Goal: Information Seeking & Learning: Learn about a topic

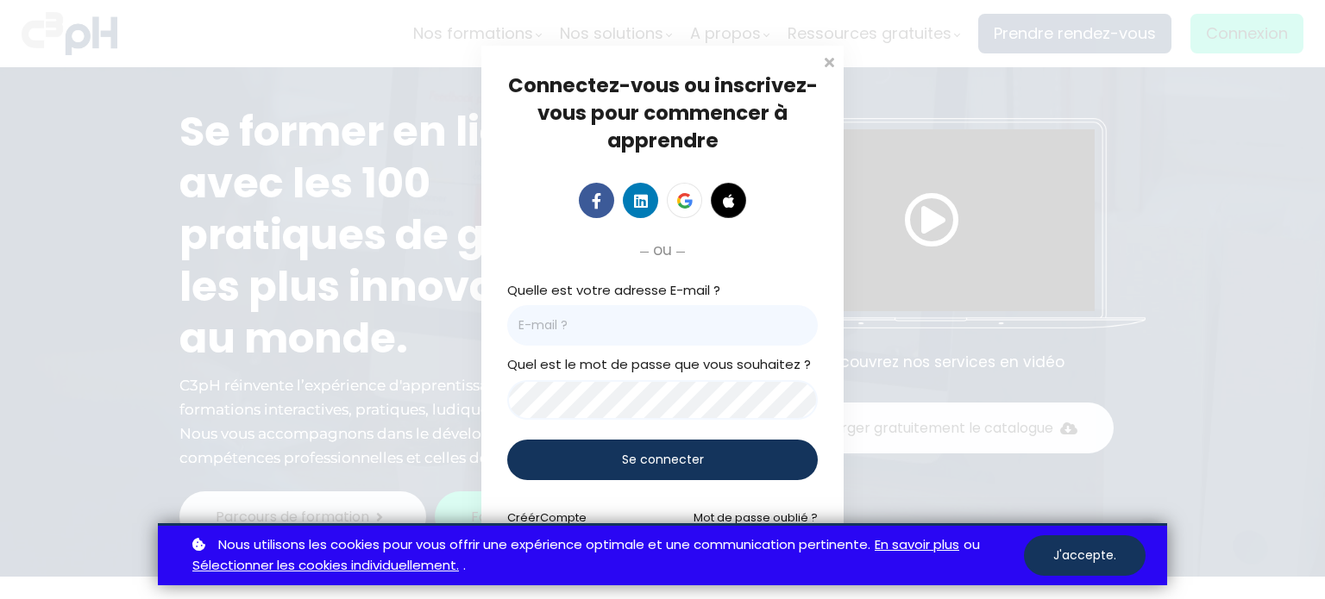
click at [1080, 555] on button "J'accepte." at bounding box center [1085, 556] width 122 height 41
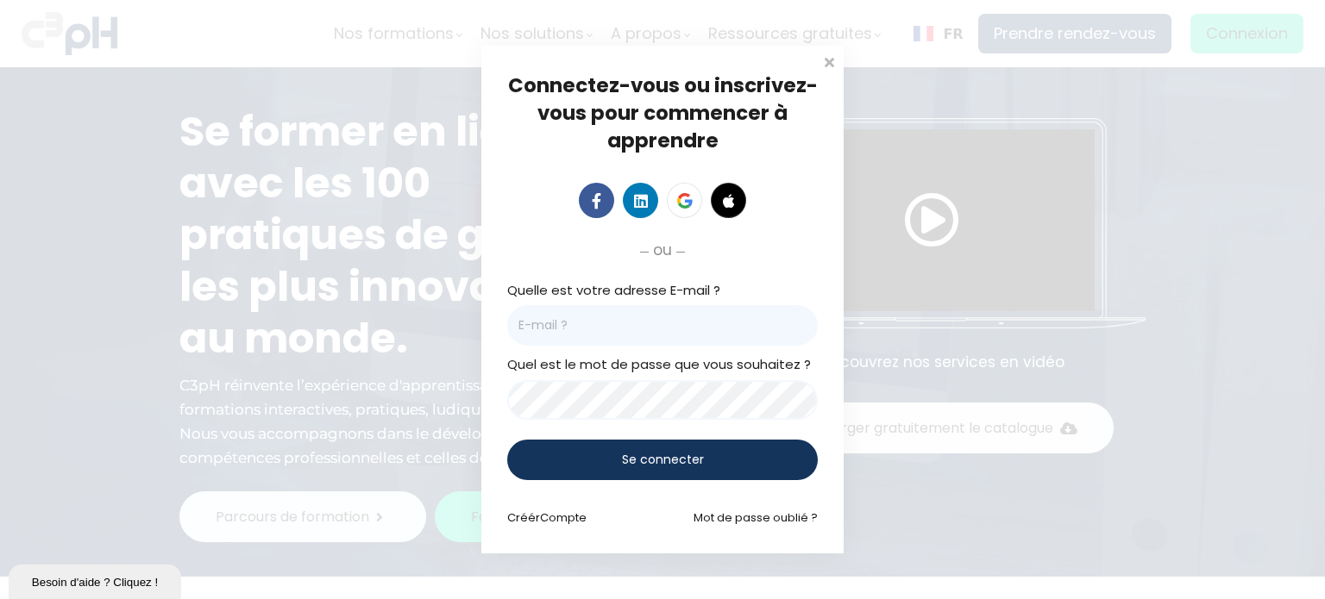
click at [551, 329] on input "email" at bounding box center [662, 325] width 311 height 41
type input "houlen@picheinc.com"
click at [670, 453] on span "Se connecter" at bounding box center [663, 460] width 82 height 18
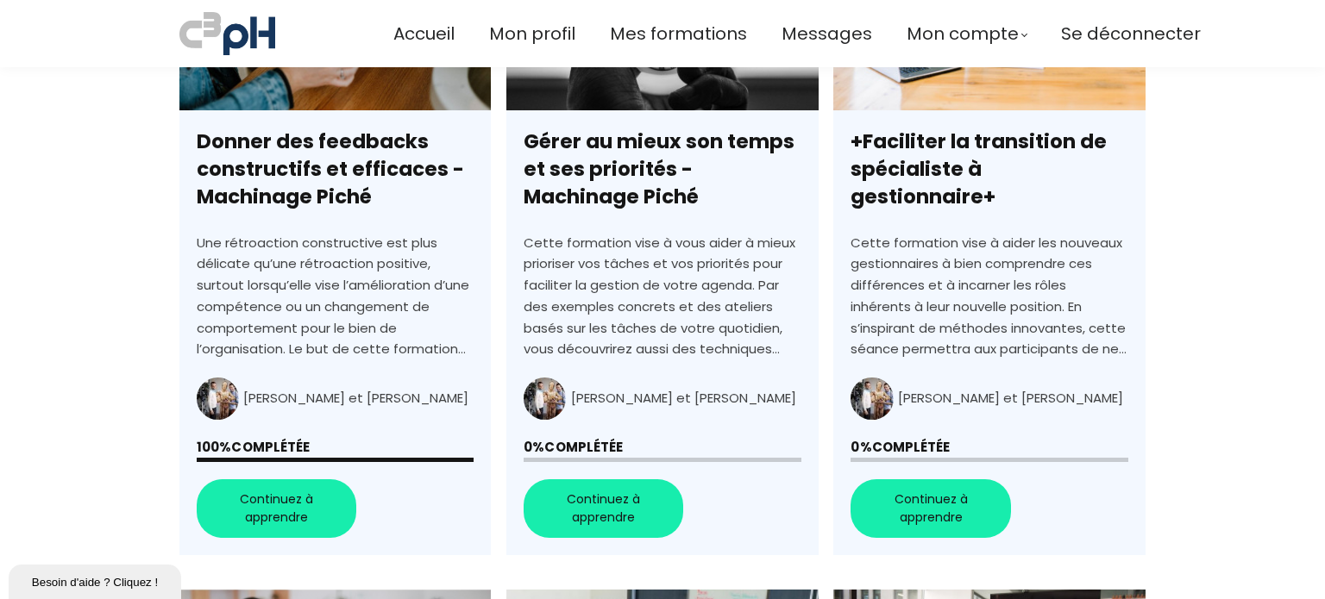
scroll to position [609, 0]
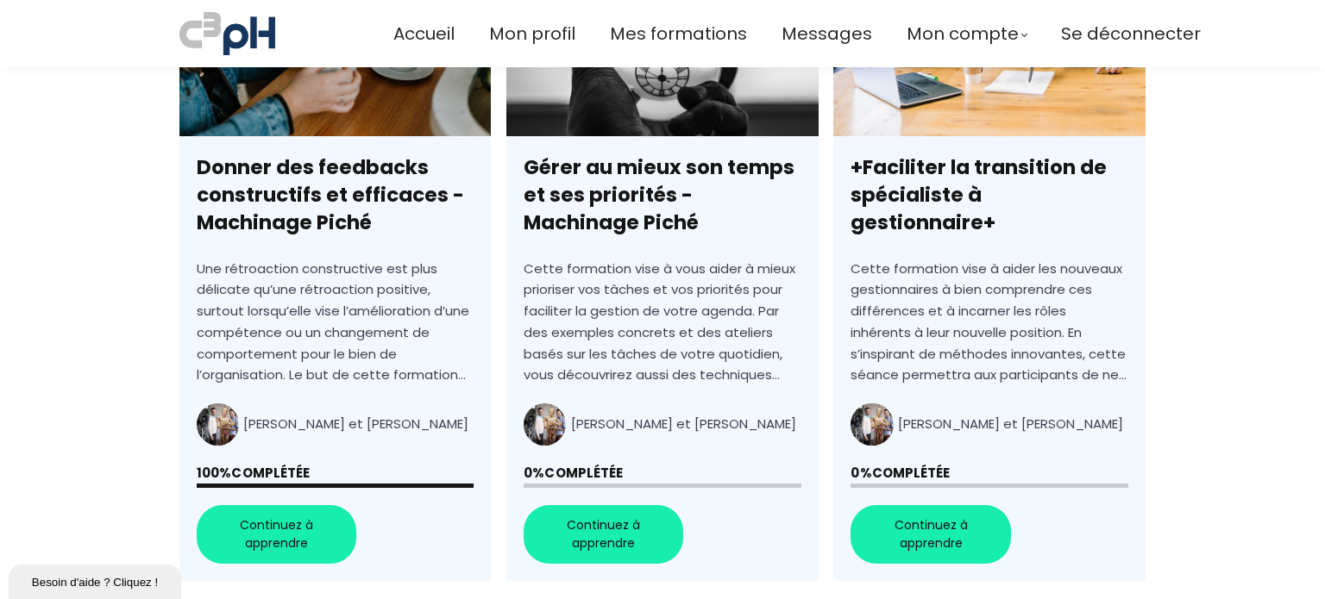
click at [625, 400] on link "Gérer au mieux son temps et ses priorités - Machinage Piché" at bounding box center [661, 271] width 311 height 620
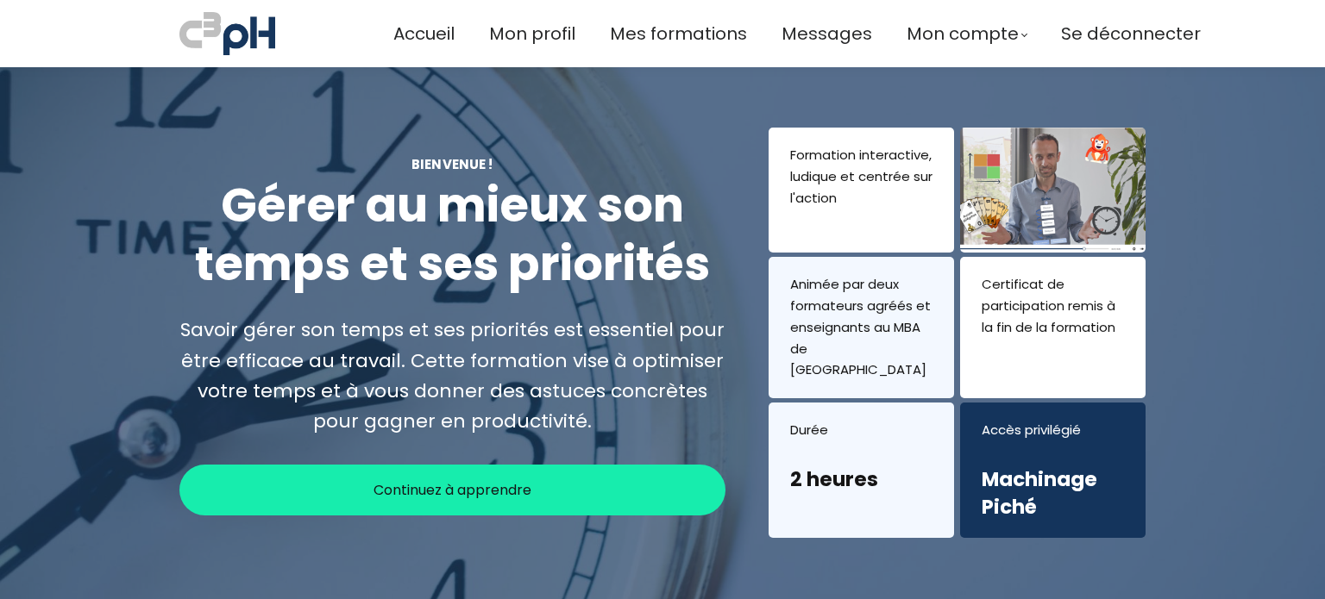
click at [541, 482] on div "Continuez à apprendre" at bounding box center [452, 490] width 546 height 51
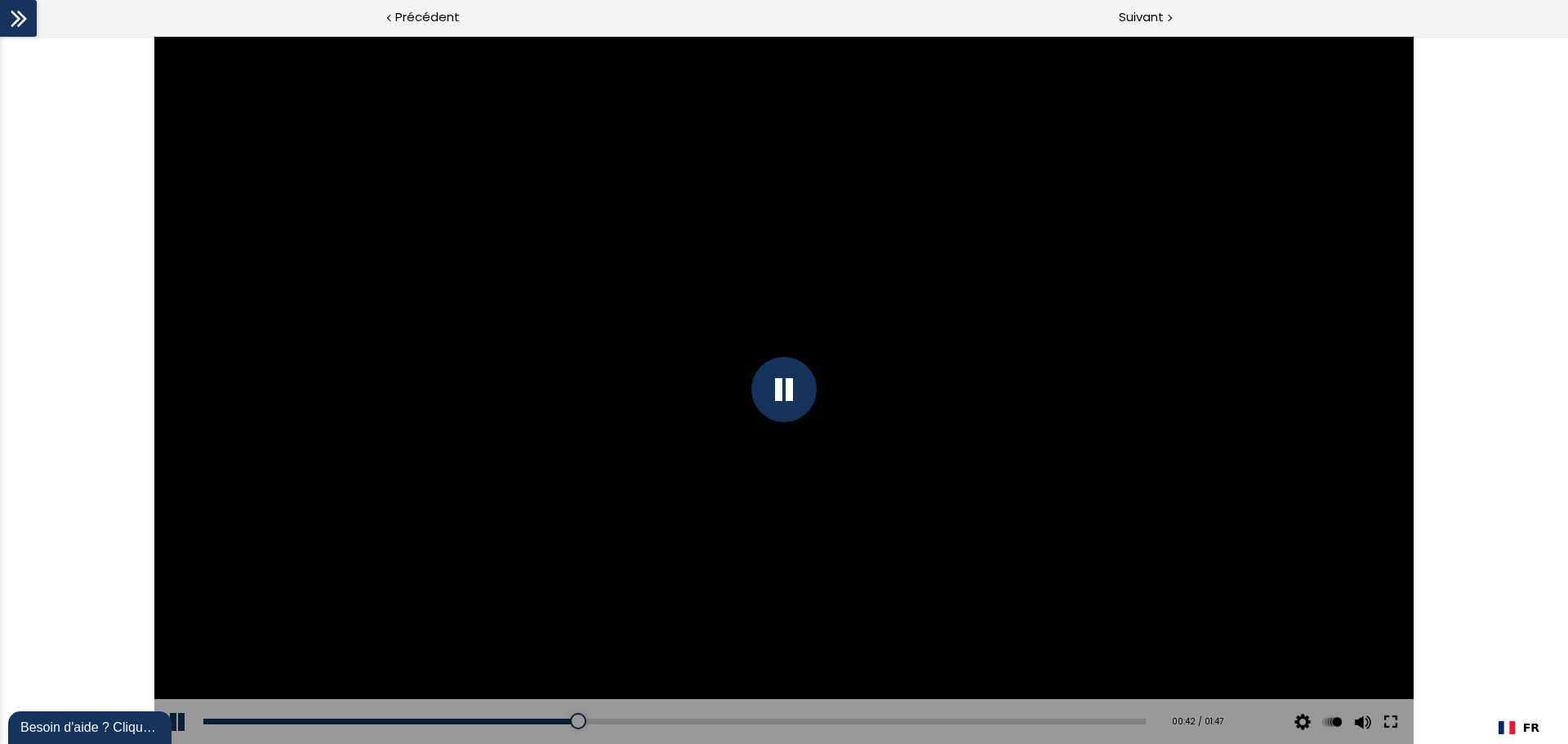
click at [1254, 567] on button at bounding box center [1390, 721] width 29 height 45
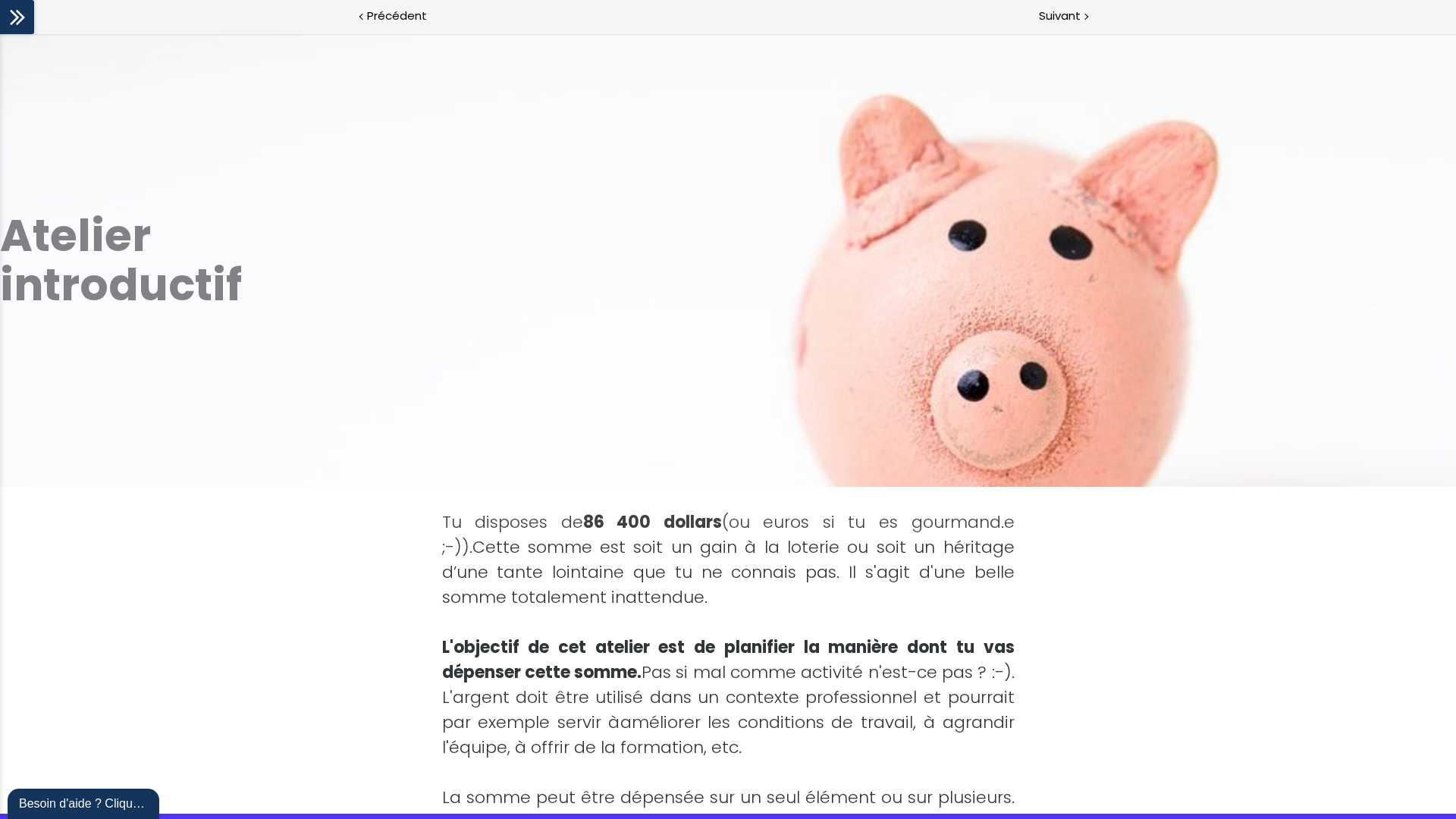
drag, startPoint x: 1375, startPoint y: 755, endPoint x: 1388, endPoint y: 803, distance: 49.7
click at [1164, 526] on div "Tu disposes de 86 400 dollars (ou euros si tu es gourmand.e ;-)). Cette somme e…" at bounding box center [728, 747] width 1456 height 521
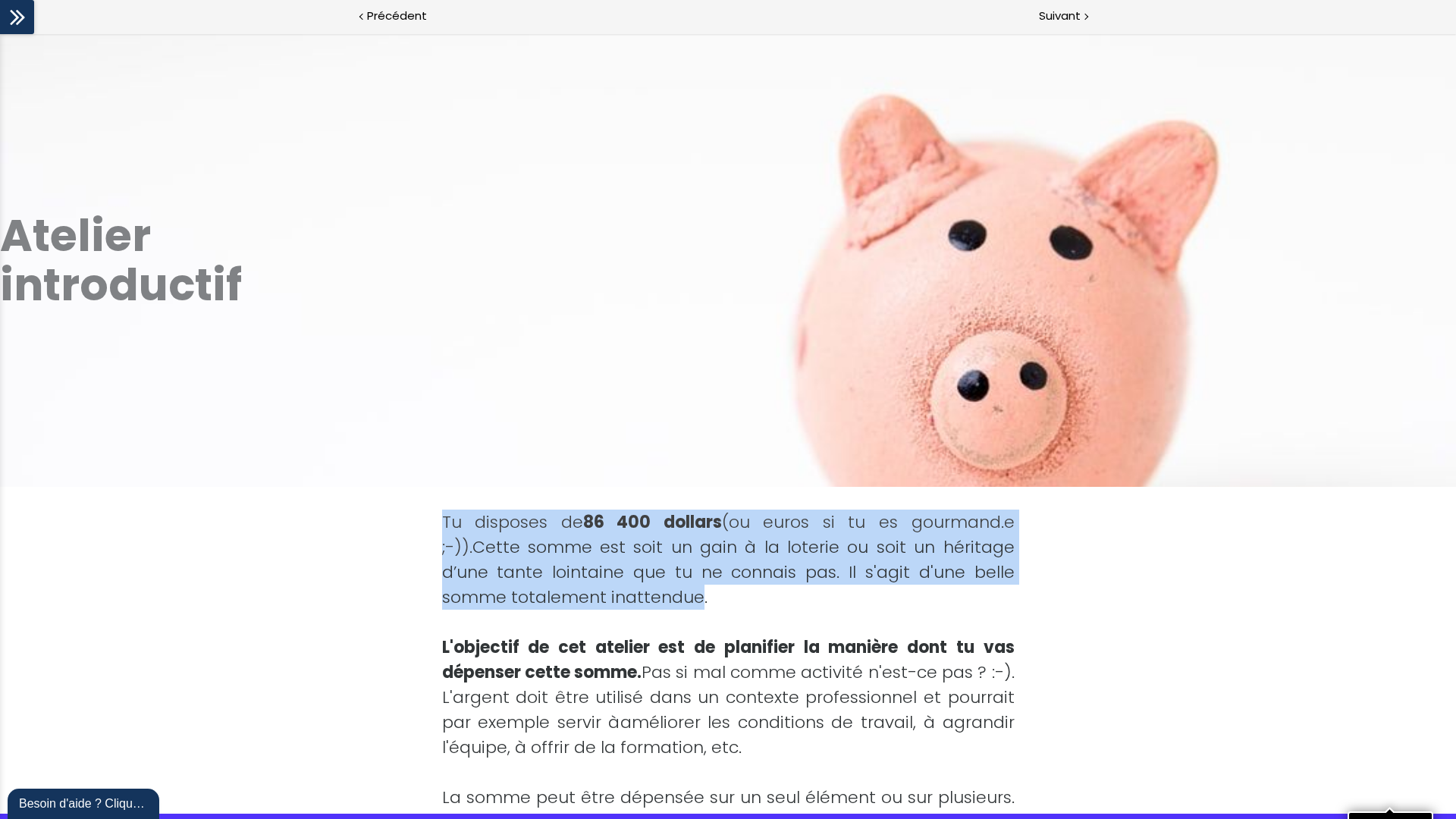
drag, startPoint x: 436, startPoint y: 510, endPoint x: 691, endPoint y: 596, distance: 269.1
click at [691, 526] on div "Tu disposes de 86 400 dollars (ou euros si tu es gourmand.e ;-)). Cette somme e…" at bounding box center [728, 747] width 671 height 521
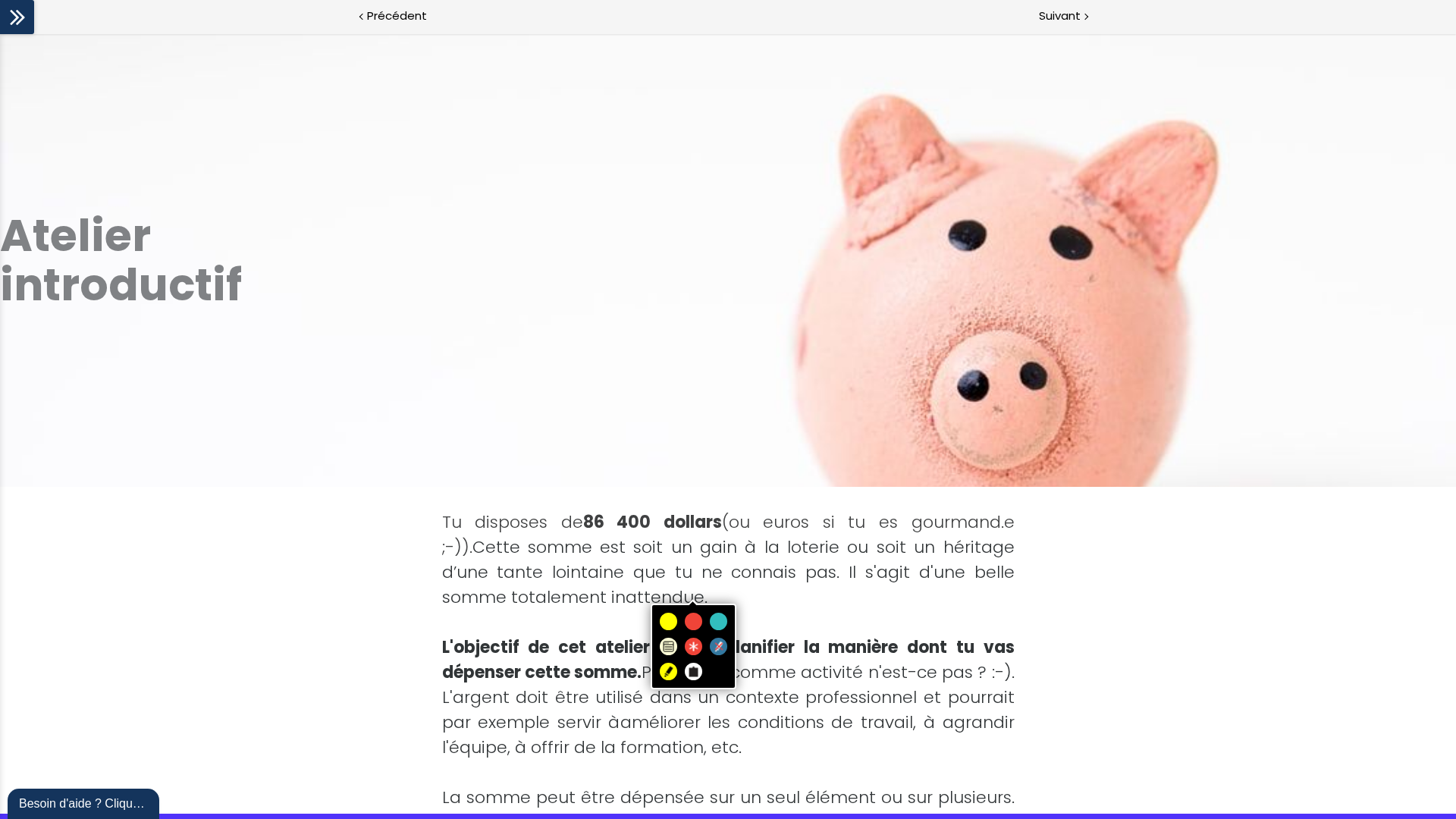
click at [820, 526] on div at bounding box center [728, 622] width 572 height 25
click at [806, 526] on div at bounding box center [728, 622] width 572 height 25
click at [855, 526] on div at bounding box center [728, 622] width 572 height 25
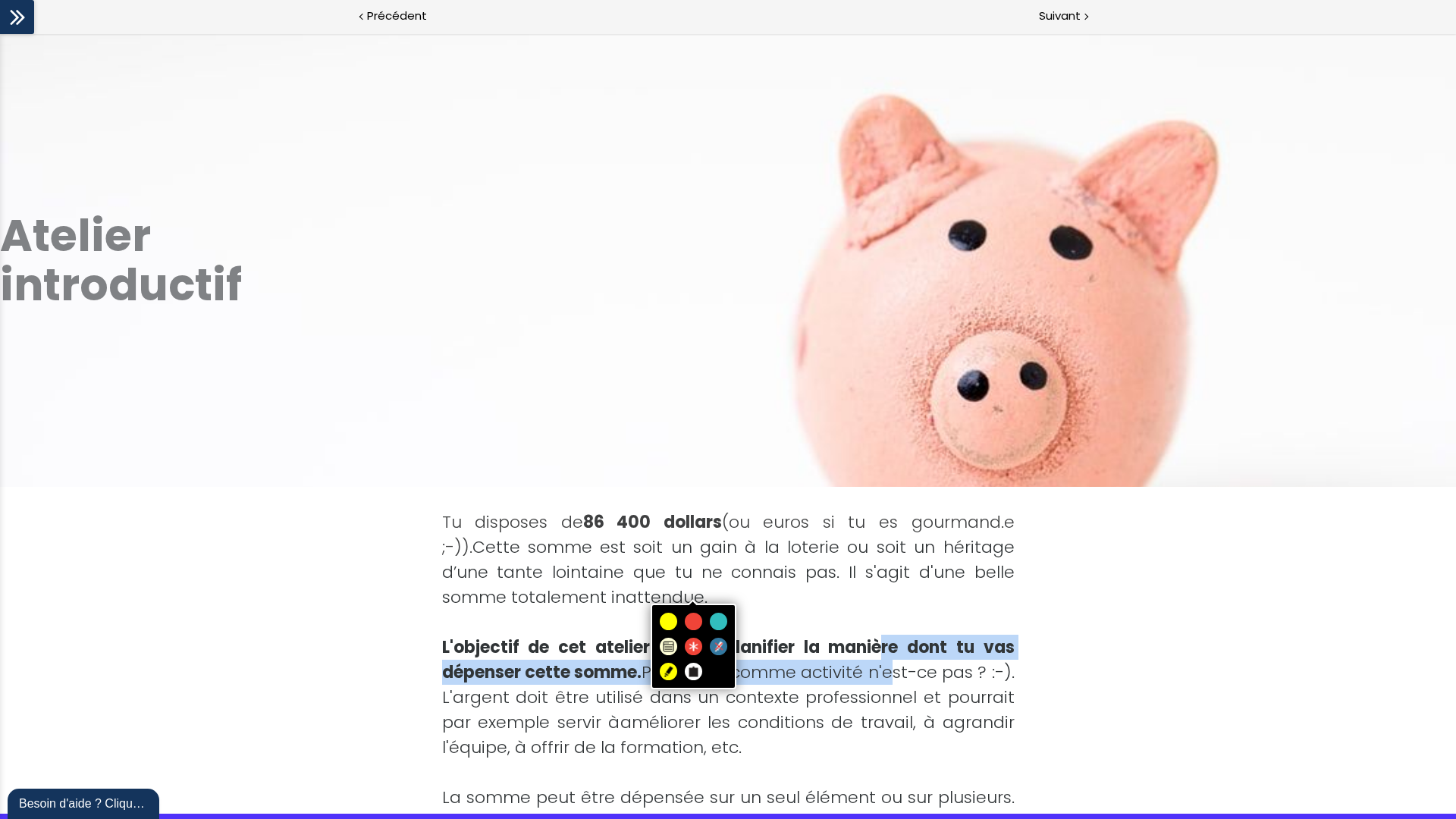
click at [879, 526] on font "L'objectif de cet atelier est de planifier la manière dont tu vas dépenser cett…" at bounding box center [728, 685] width 572 height 98
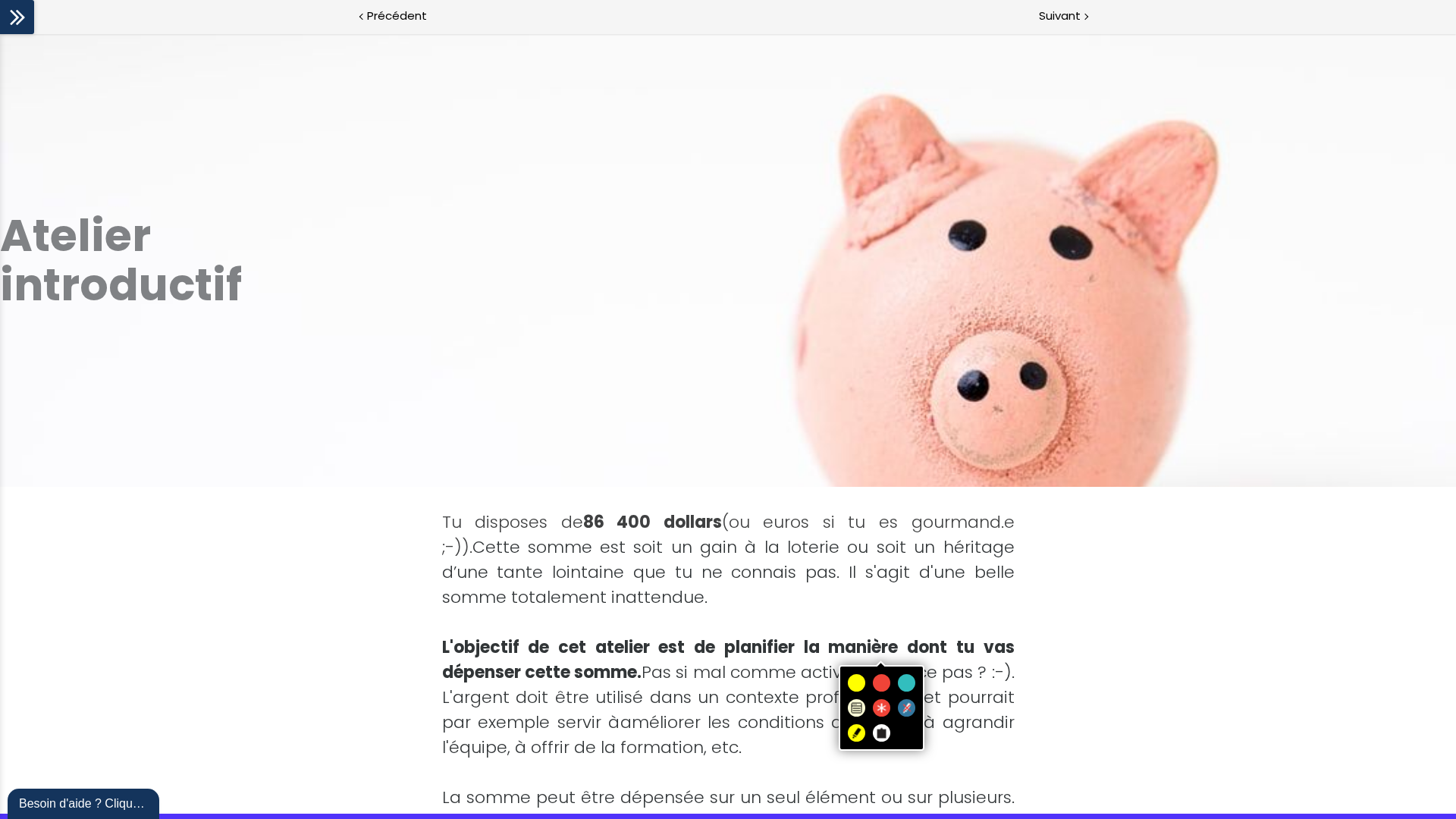
click at [925, 526] on div "Tu disposes de 86 400 dollars (ou euros si tu es gourmand.e ;-)). Cette somme e…" at bounding box center [728, 560] width 572 height 100
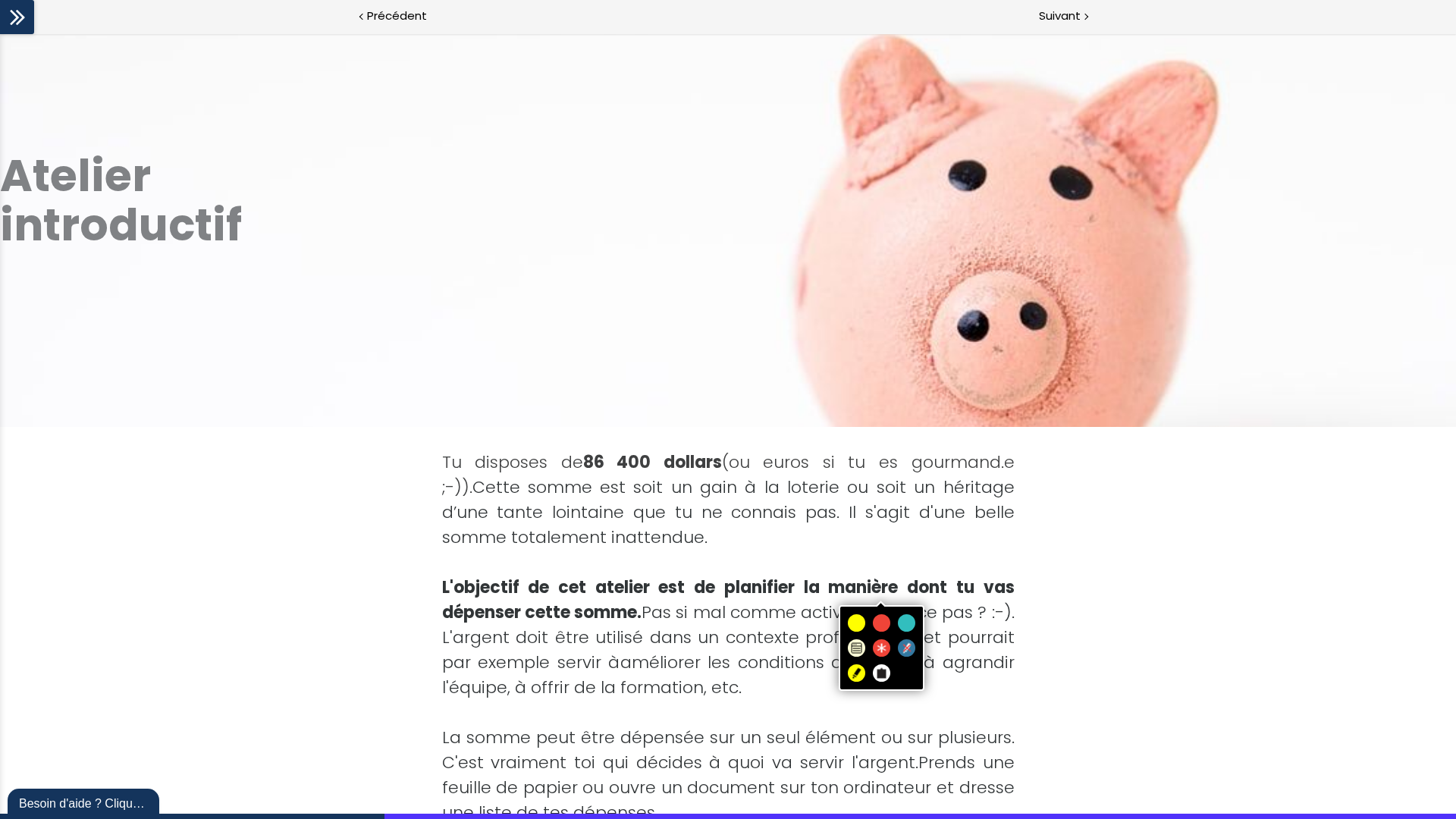
scroll to position [61, 0]
click at [957, 526] on div "Tu disposes de 86 400 dollars (ou euros si tu es gourmand.e ;-)). Cette somme e…" at bounding box center [728, 499] width 572 height 100
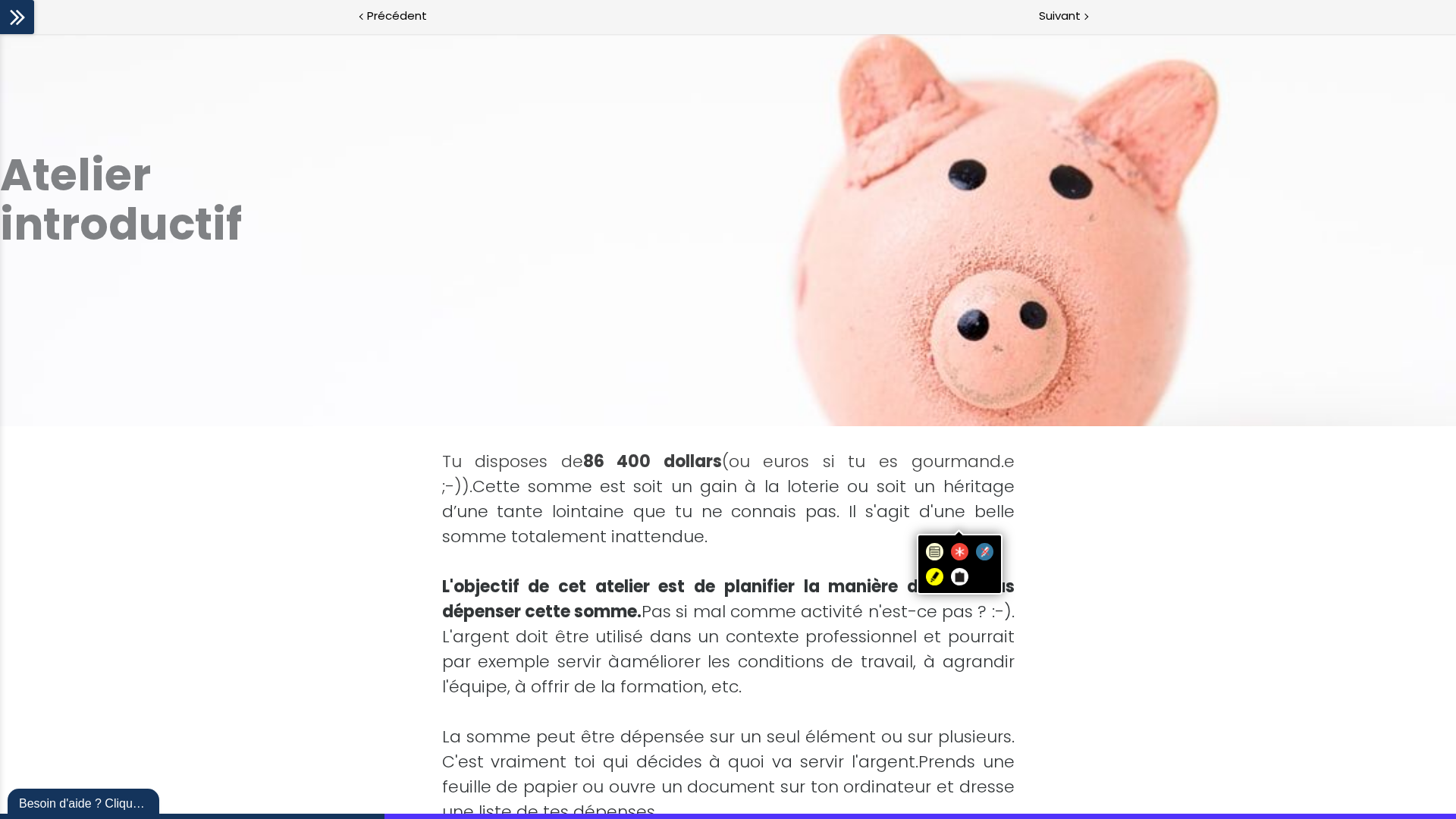
drag, startPoint x: 1089, startPoint y: 482, endPoint x: 1096, endPoint y: 471, distance: 13.0
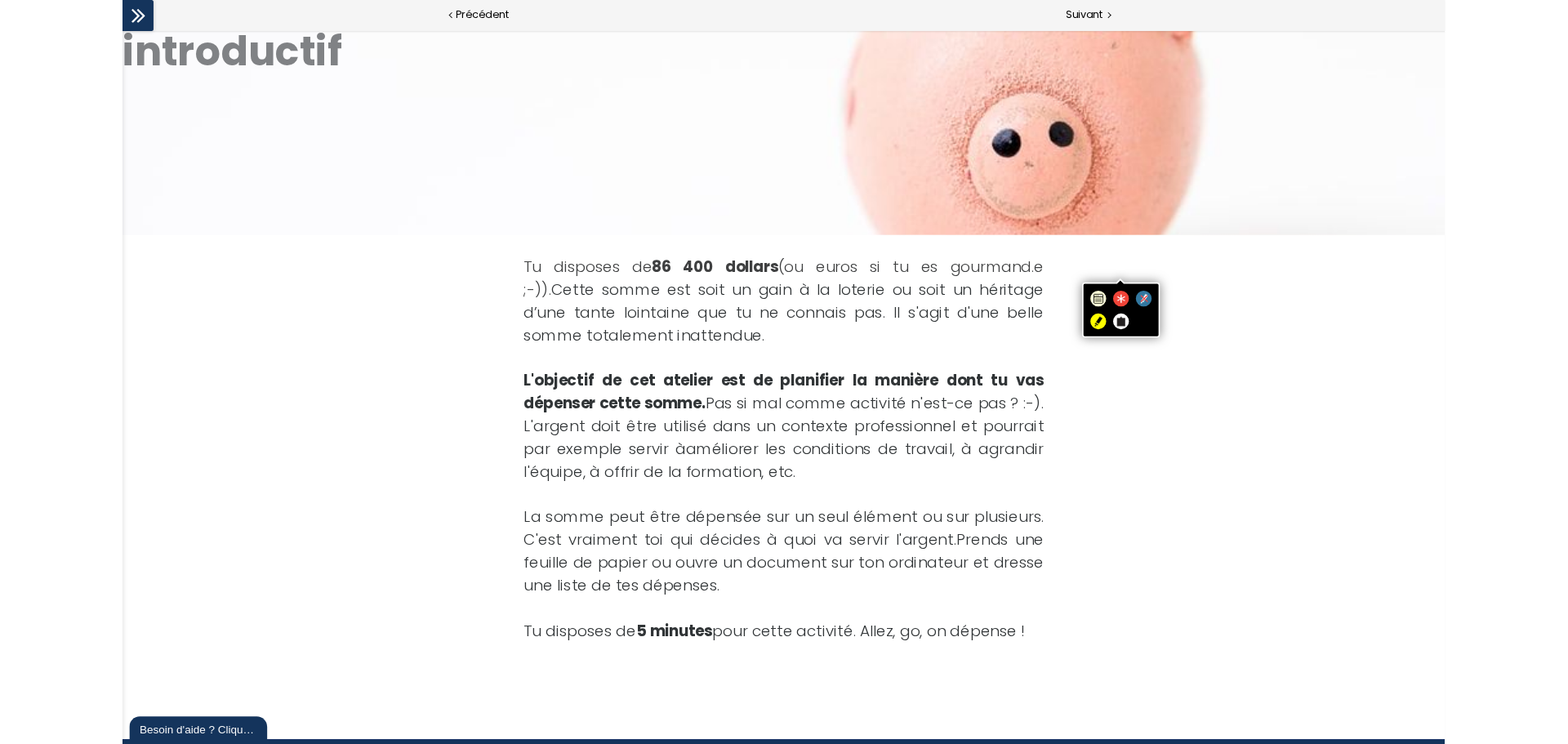
scroll to position [247, 0]
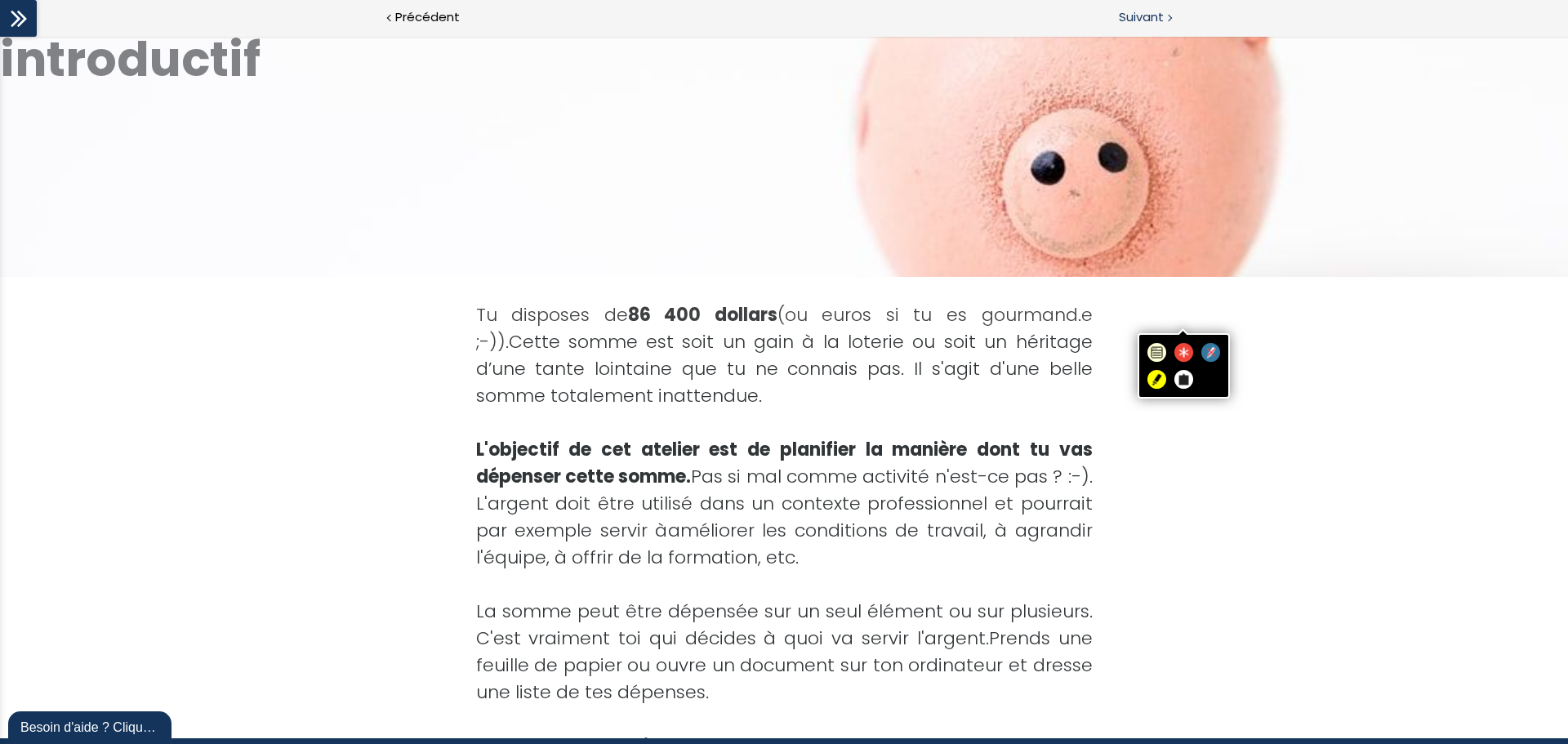
click at [1144, 13] on span "Suivant" at bounding box center [1141, 18] width 45 height 21
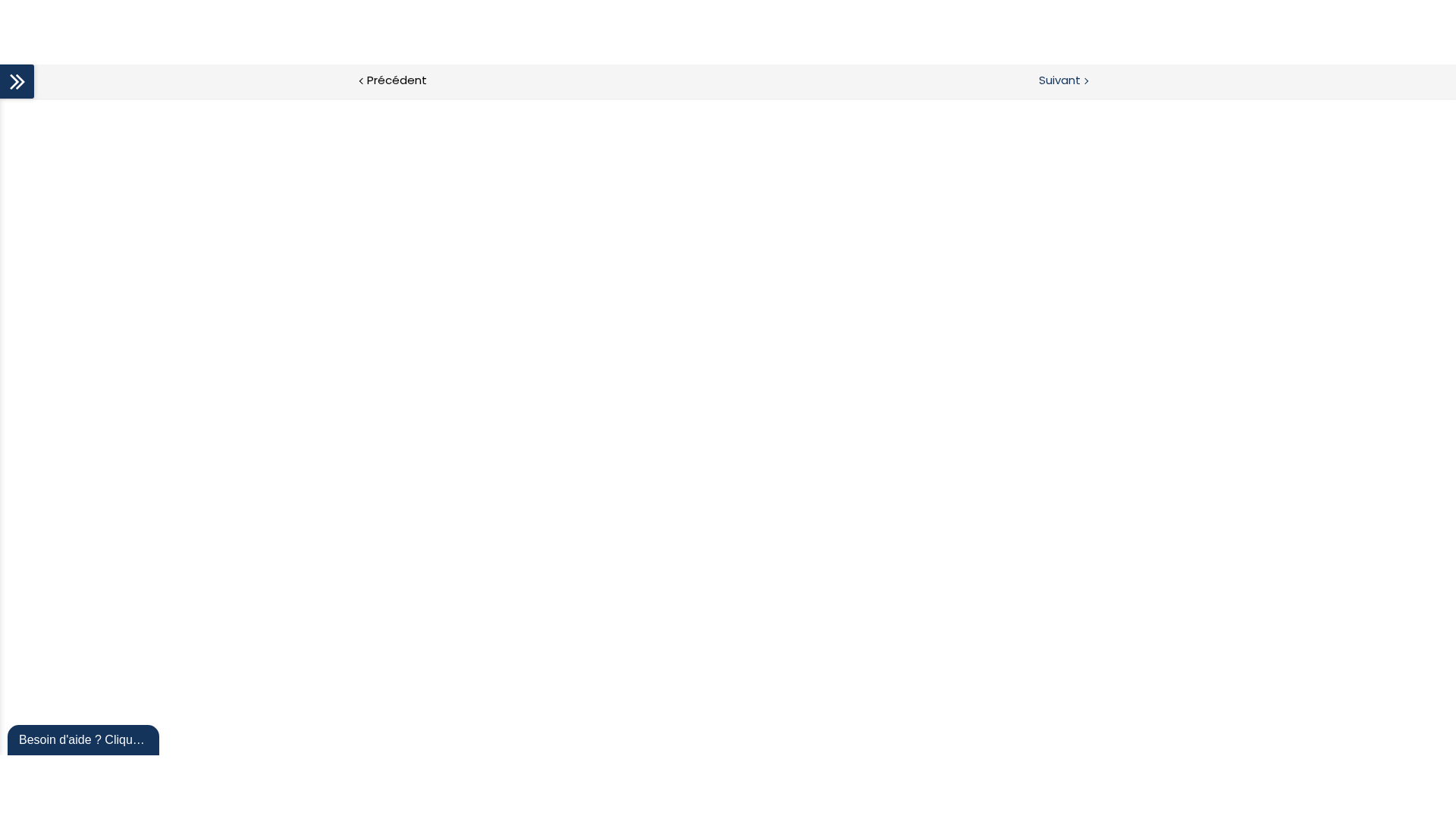
scroll to position [0, 0]
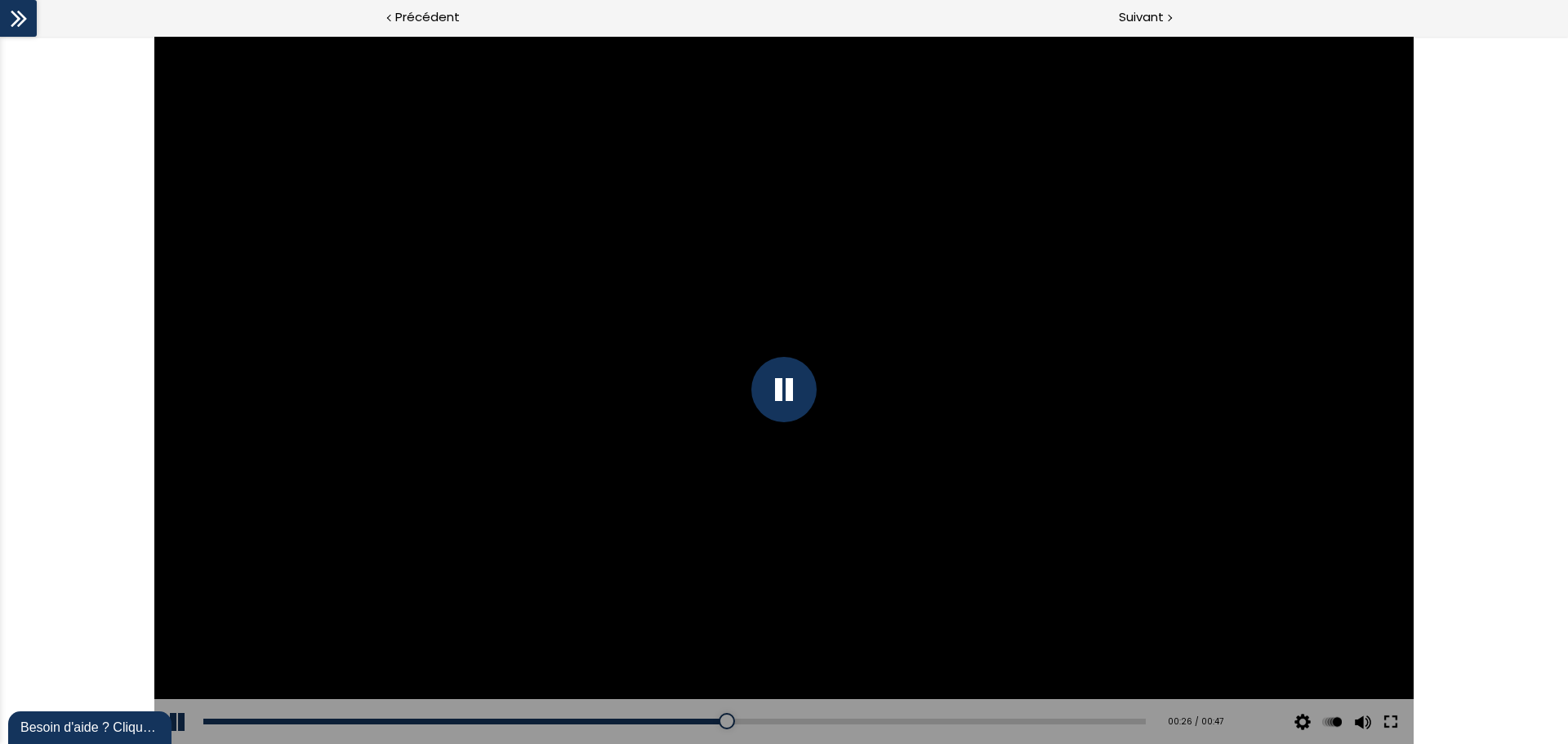
click at [1254, 567] on button at bounding box center [1390, 721] width 29 height 45
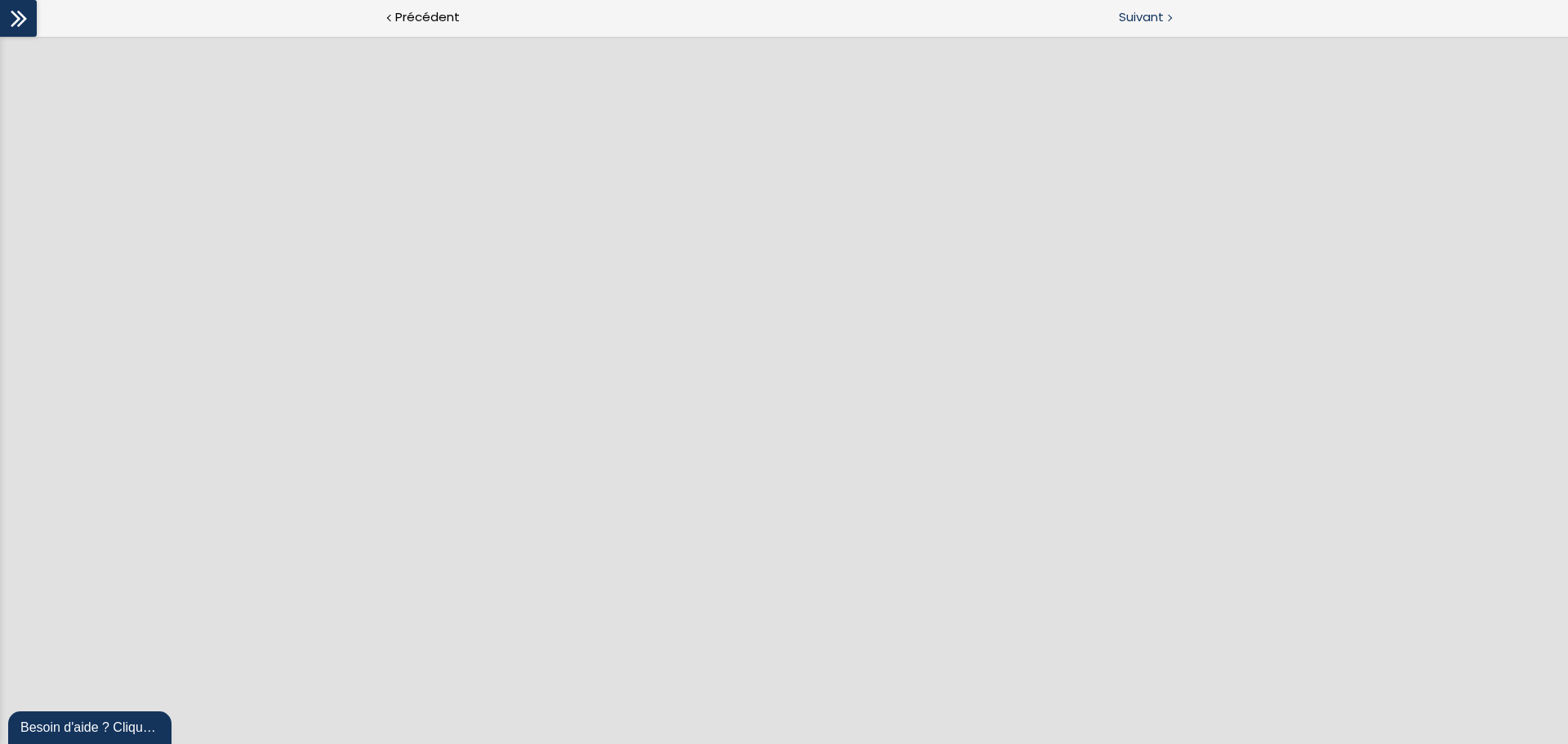
click at [1149, 10] on span "Suivant" at bounding box center [1141, 18] width 45 height 21
click at [1146, 11] on span "Suivant" at bounding box center [1141, 18] width 45 height 21
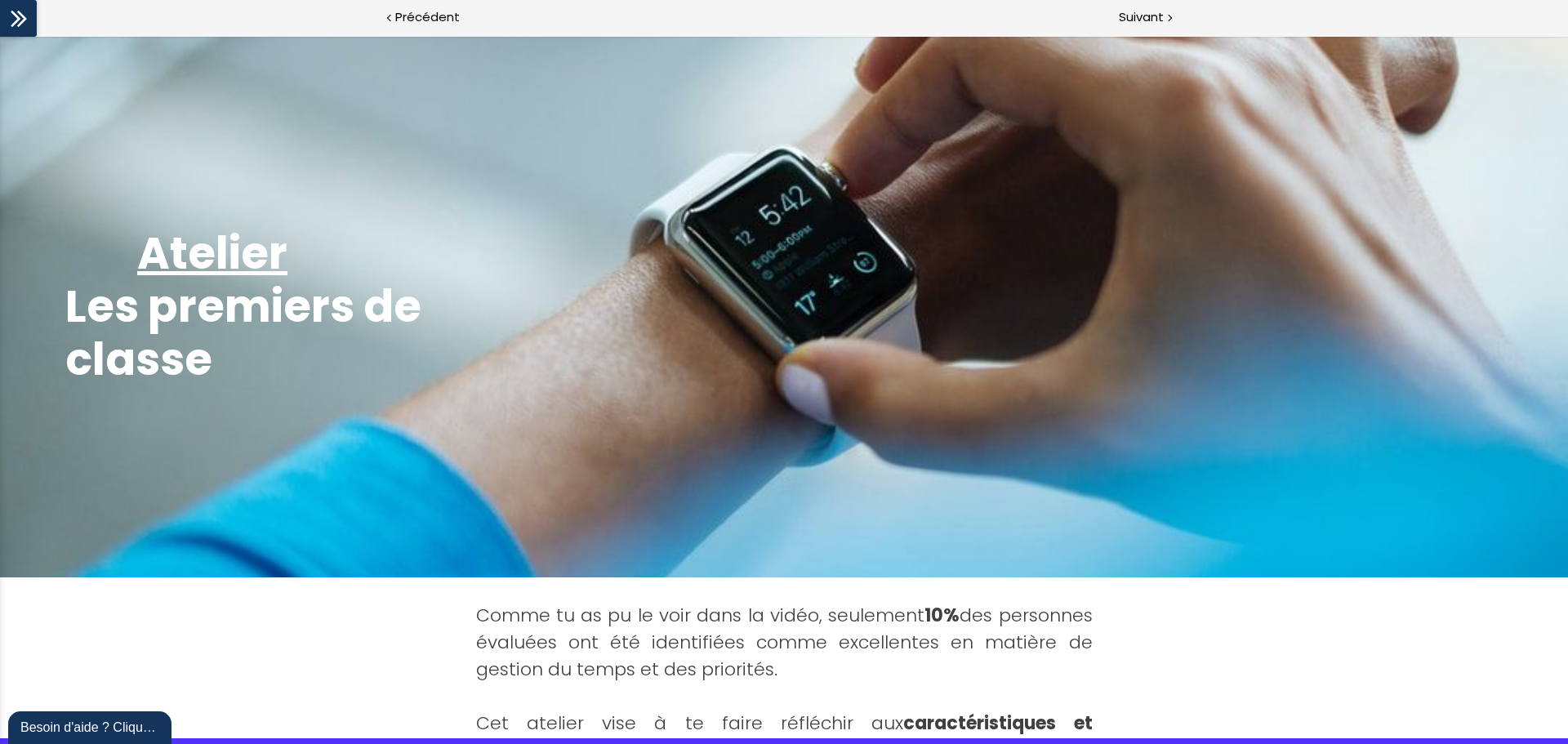
click at [1160, 567] on div "Add image Atelier Les premiers de classe Comme tu as pu le voir dans la vidéo, …" at bounding box center [784, 560] width 1568 height 1049
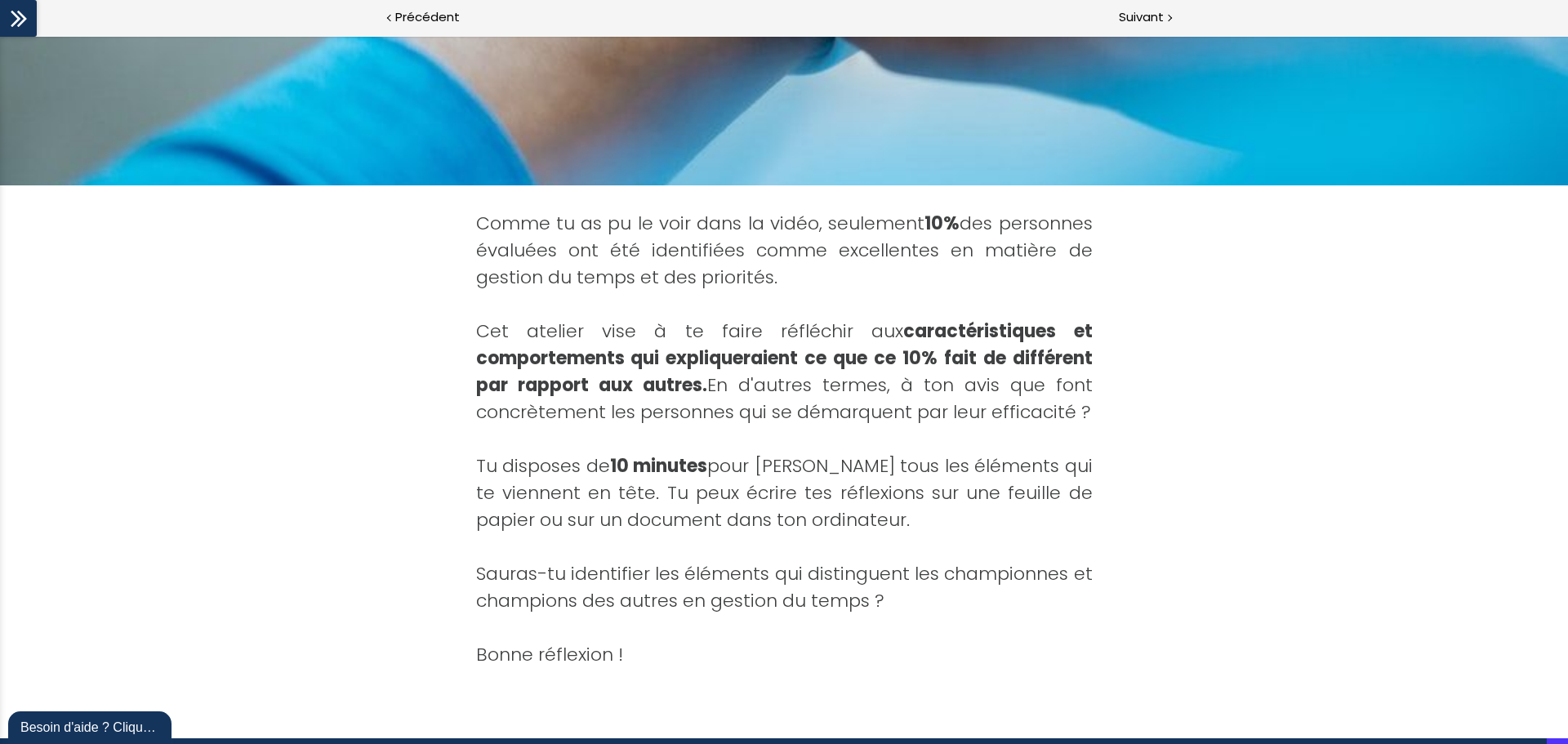
scroll to position [420, 0]
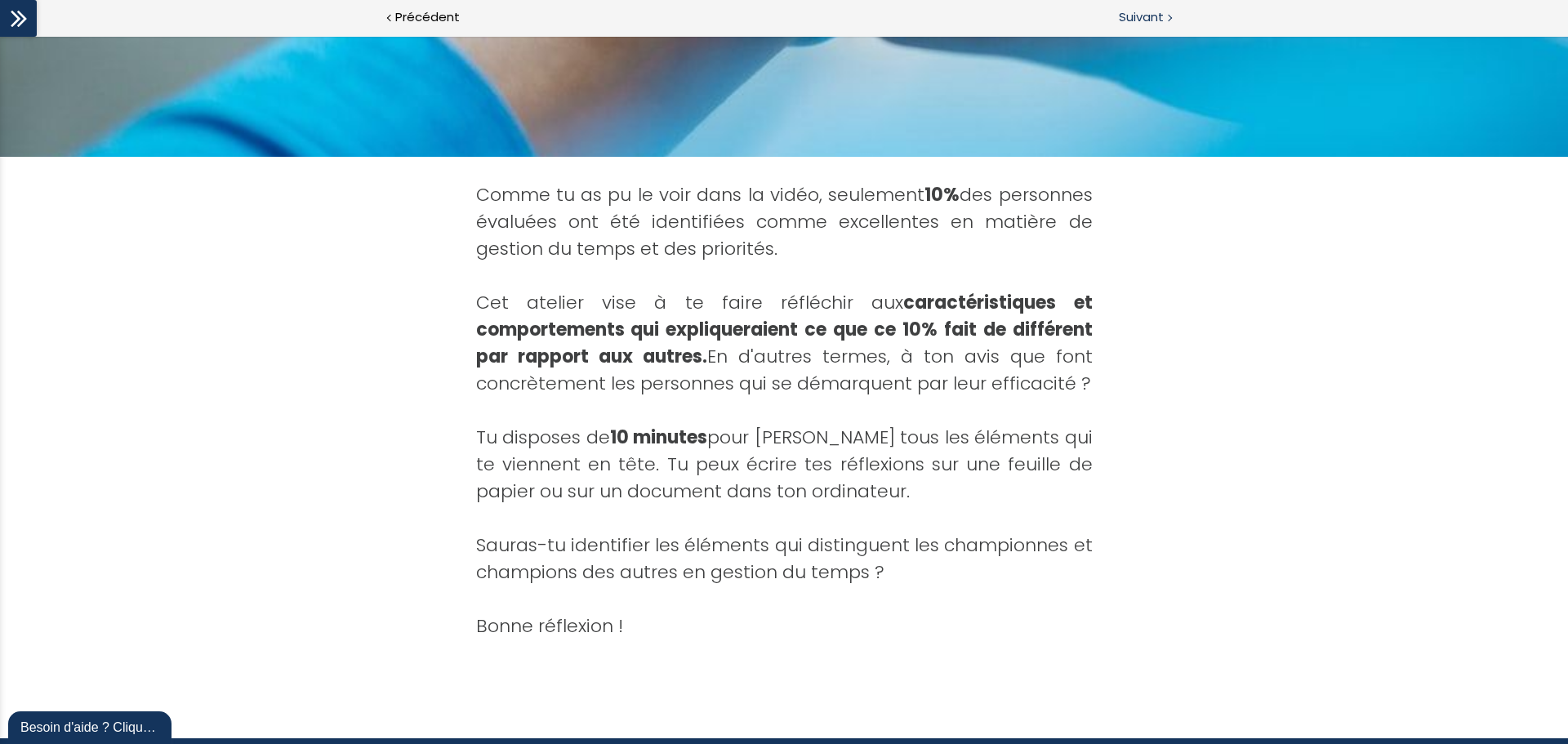
click at [1136, 21] on span "Suivant" at bounding box center [1141, 18] width 45 height 21
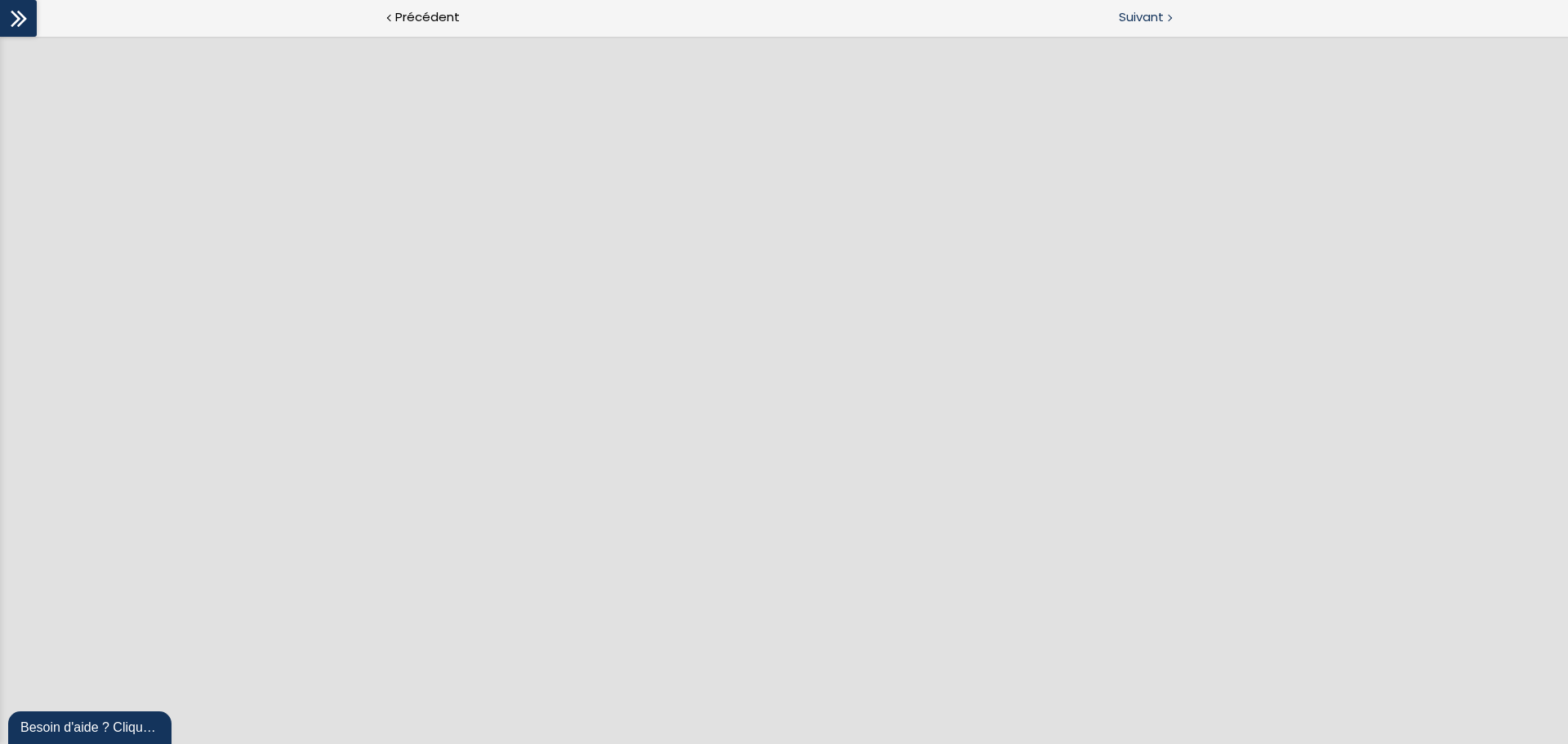
scroll to position [0, 0]
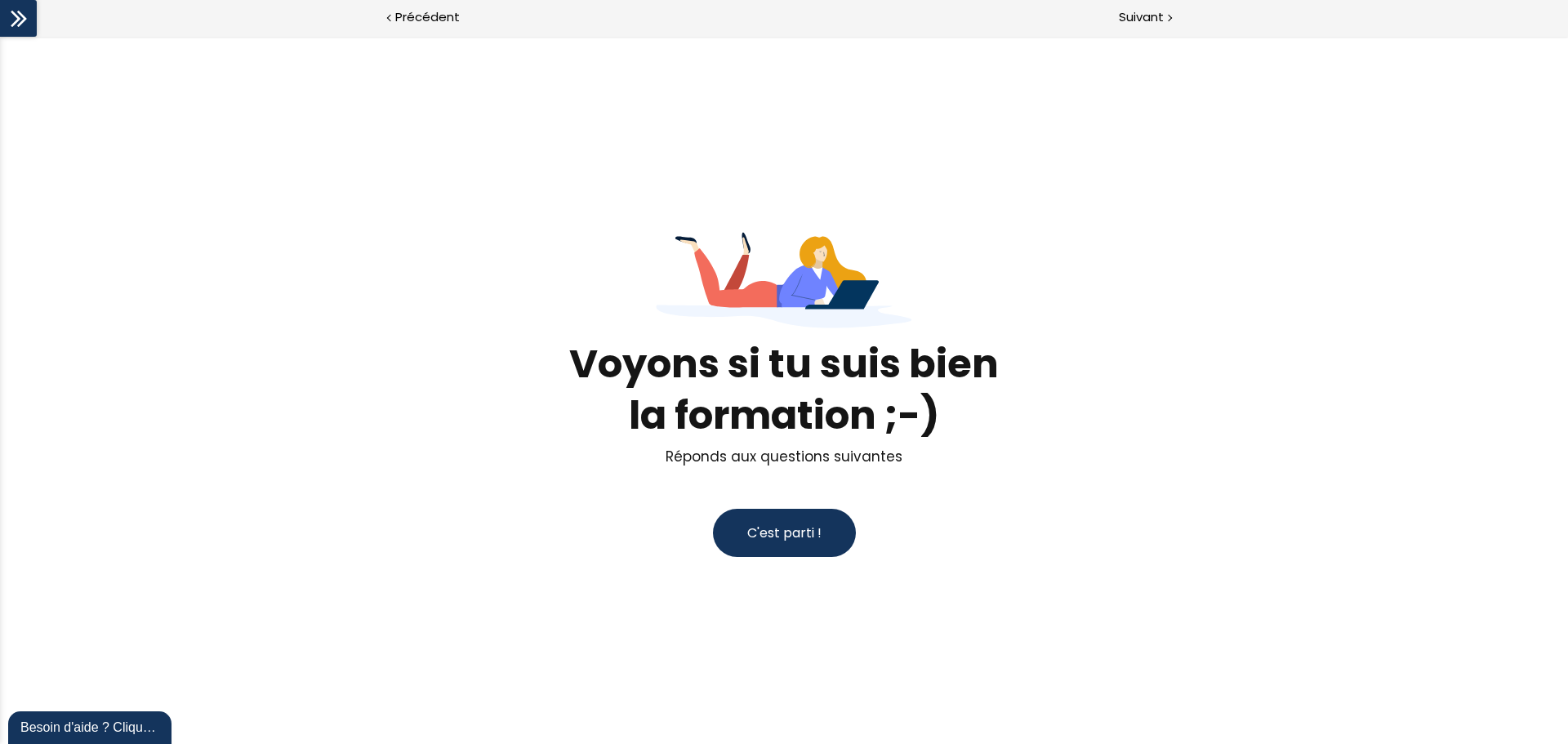
click at [789, 532] on span "C'est parti !" at bounding box center [784, 533] width 74 height 19
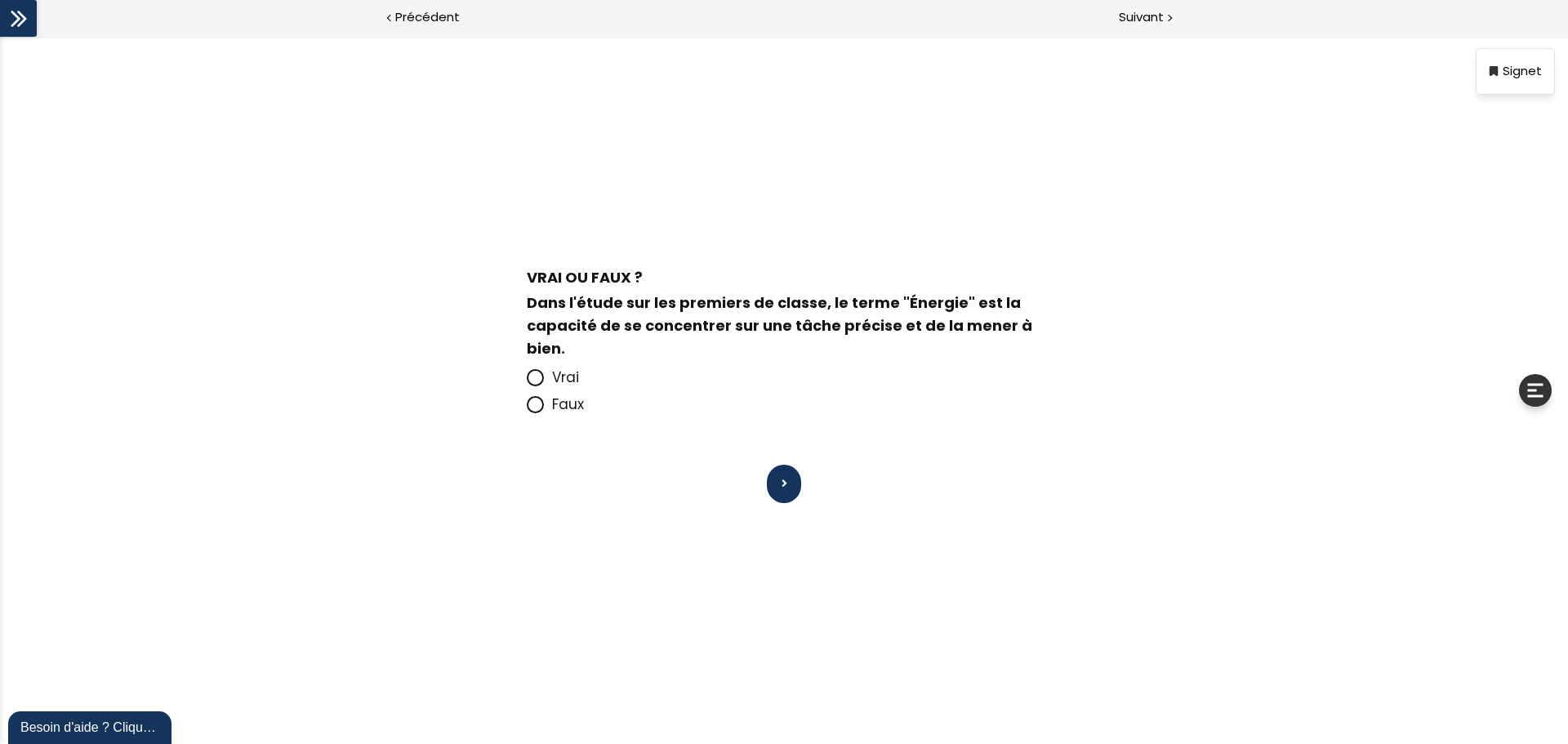
click at [539, 406] on icon at bounding box center [535, 404] width 9 height 9
click at [526, 409] on input "Faux" at bounding box center [526, 409] width 0 height 0
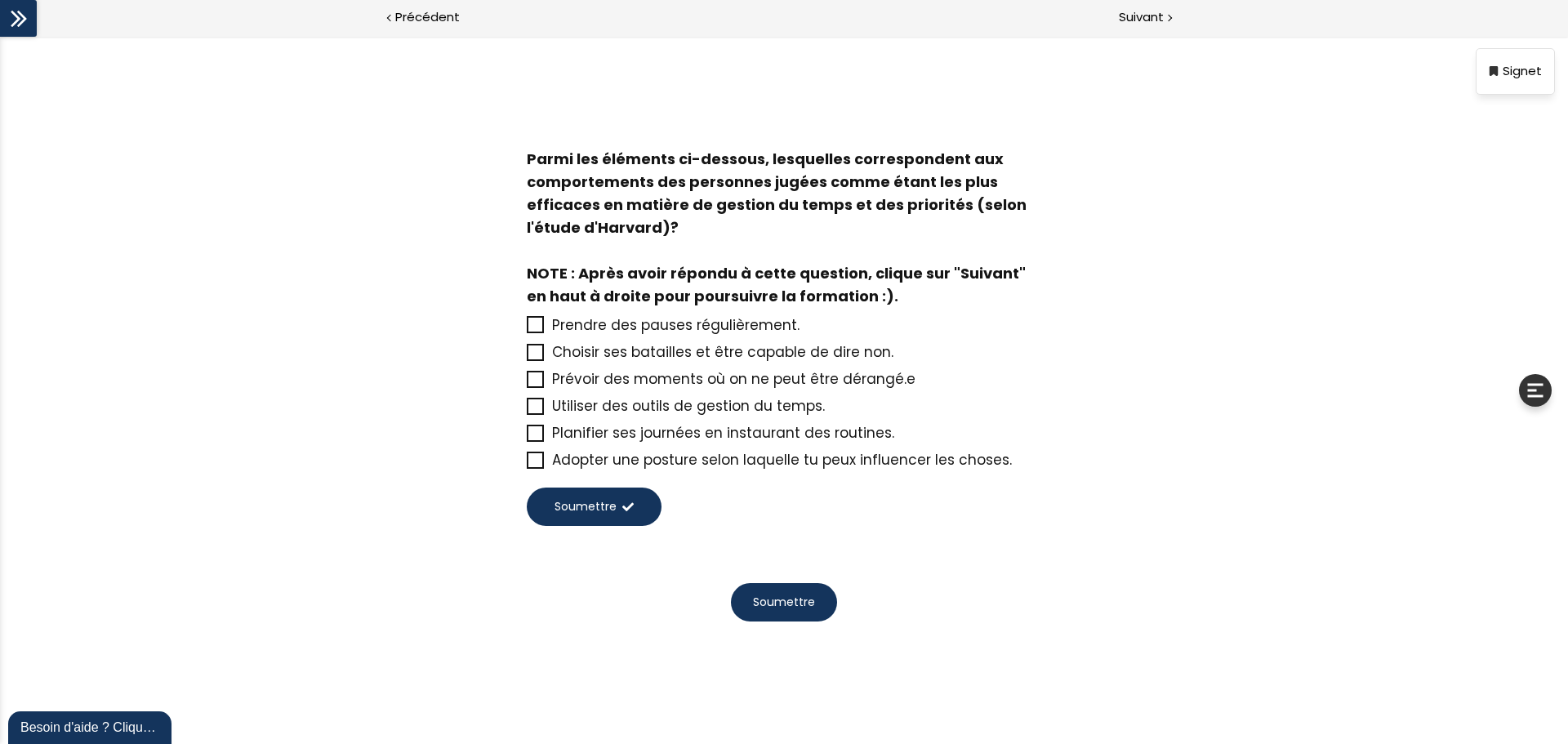
click at [533, 351] on icon at bounding box center [536, 352] width 13 height 13
click at [526, 357] on input "Choisir ses batailles et être capable de dire non." at bounding box center [526, 357] width 0 height 0
click at [539, 377] on icon at bounding box center [535, 379] width 14 height 14
click at [526, 383] on input "Prévoir des moments où on ne peut être dérangé.e" at bounding box center [526, 383] width 0 height 0
click at [563, 461] on span "Adopter une posture selon laquelle tu peux influencer les choses." at bounding box center [782, 459] width 460 height 20
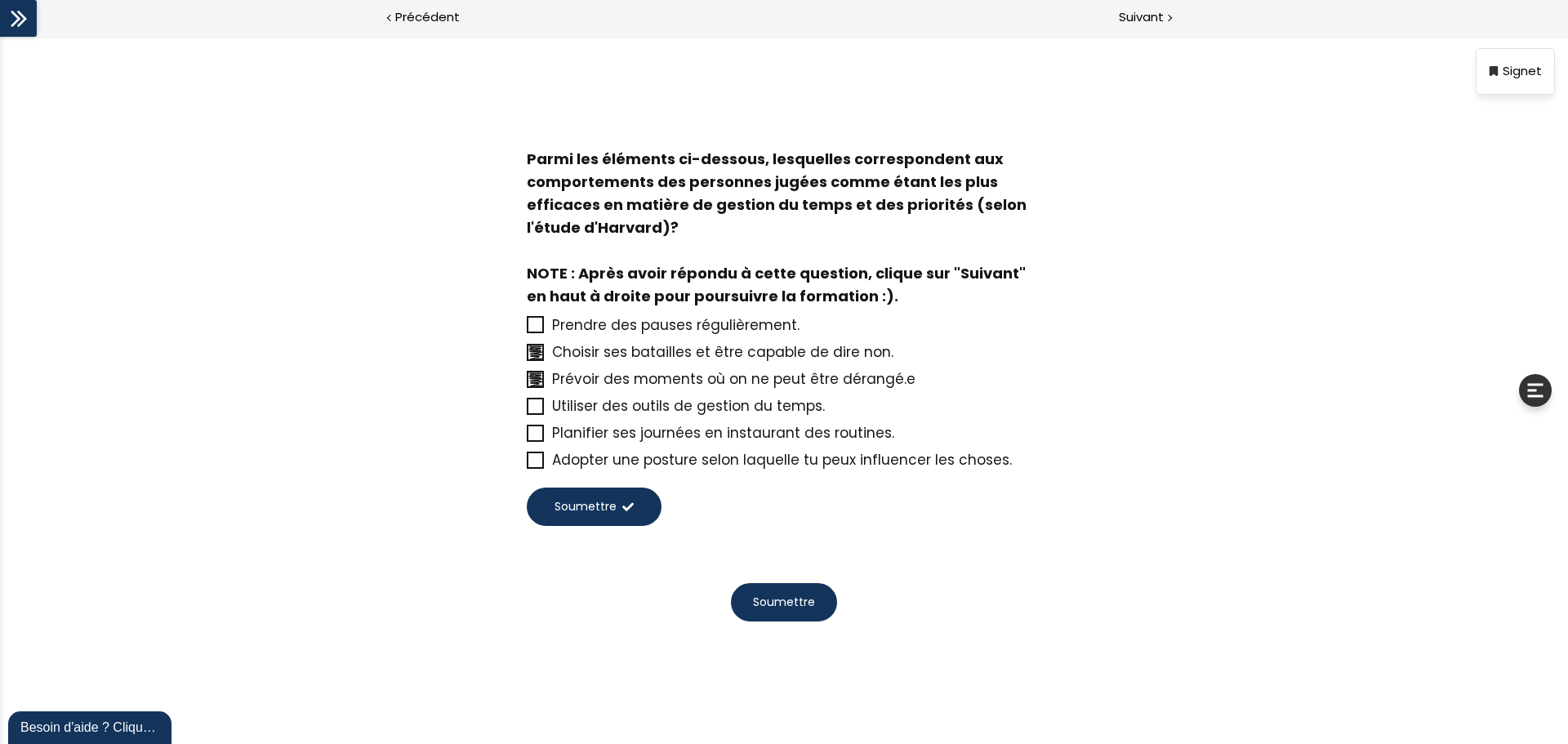
click at [526, 465] on input "Adopter une posture selon laquelle tu peux influencer les choses." at bounding box center [526, 465] width 0 height 0
click at [600, 502] on span "Soumettre" at bounding box center [586, 506] width 62 height 17
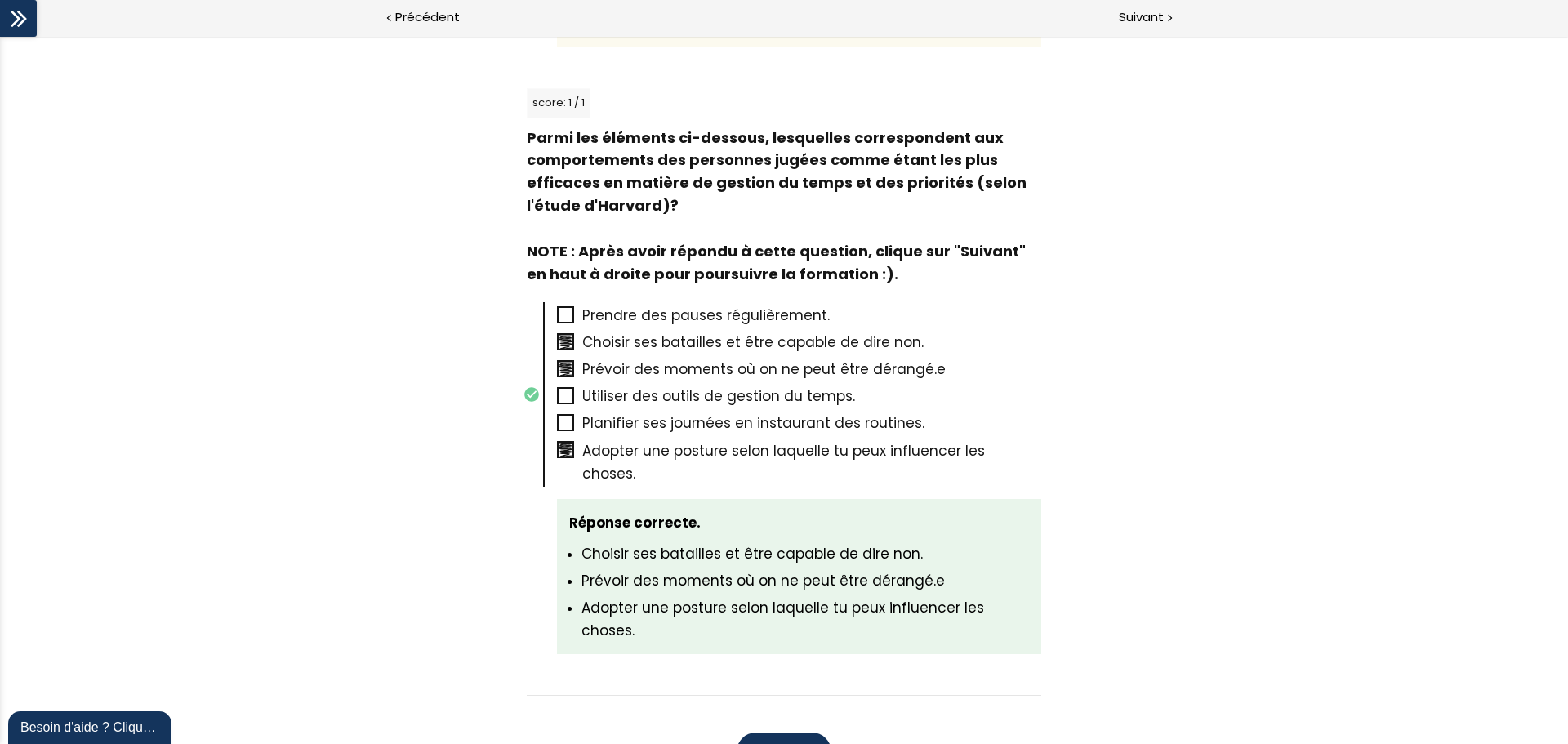
scroll to position [853, 0]
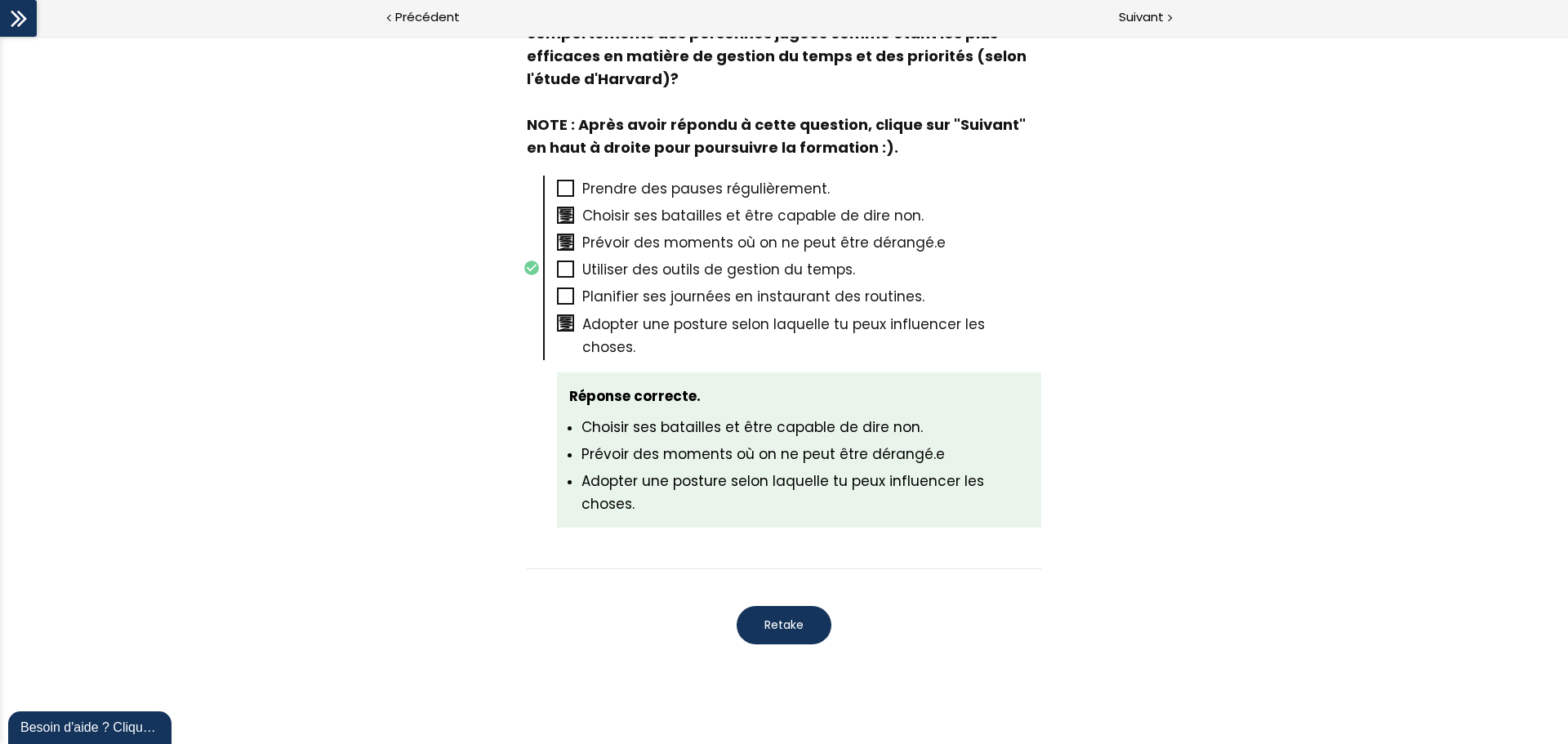
click at [786, 567] on span "Retake" at bounding box center [783, 625] width 39 height 17
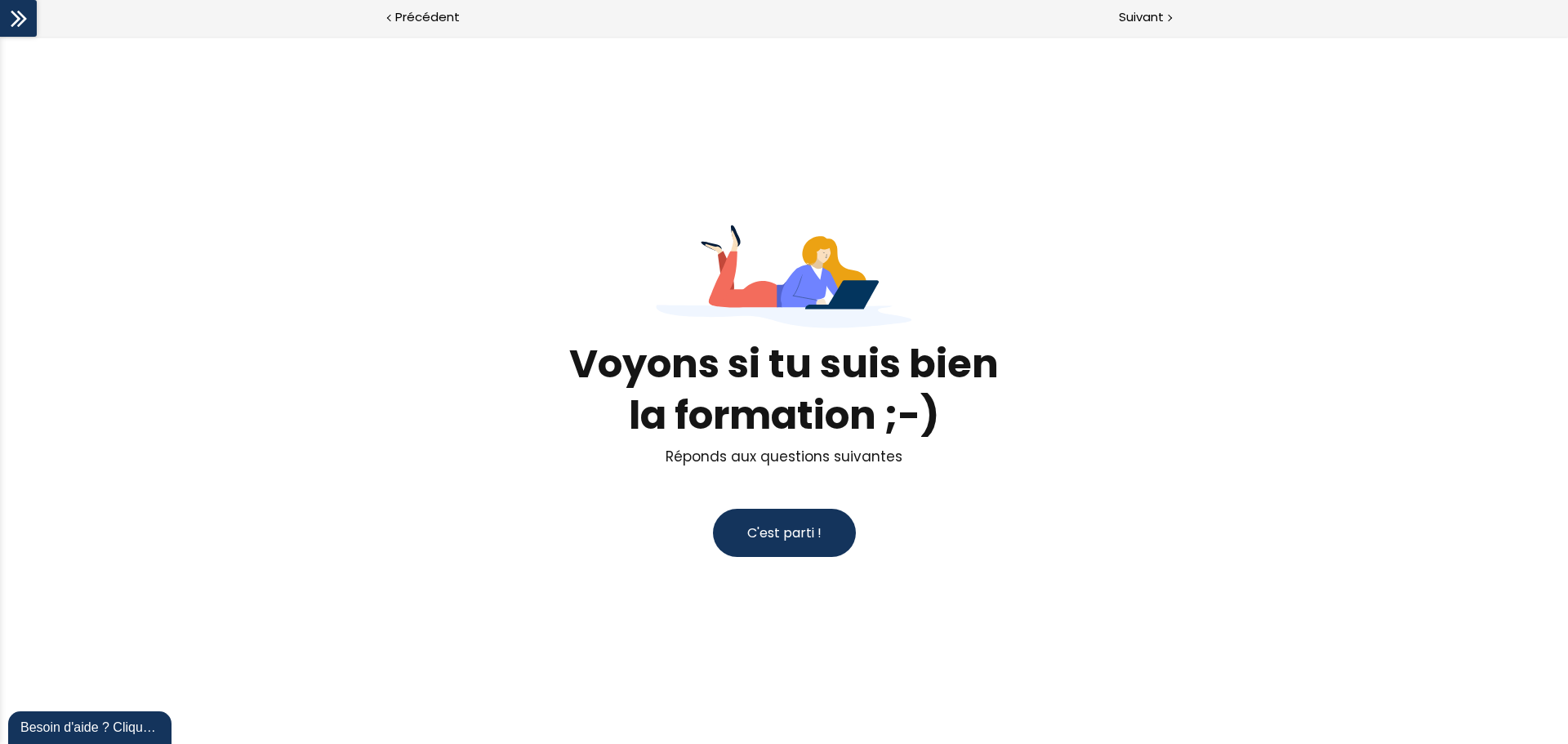
scroll to position [0, 0]
click at [1141, 1] on div "Suivant" at bounding box center [1176, 18] width 784 height 37
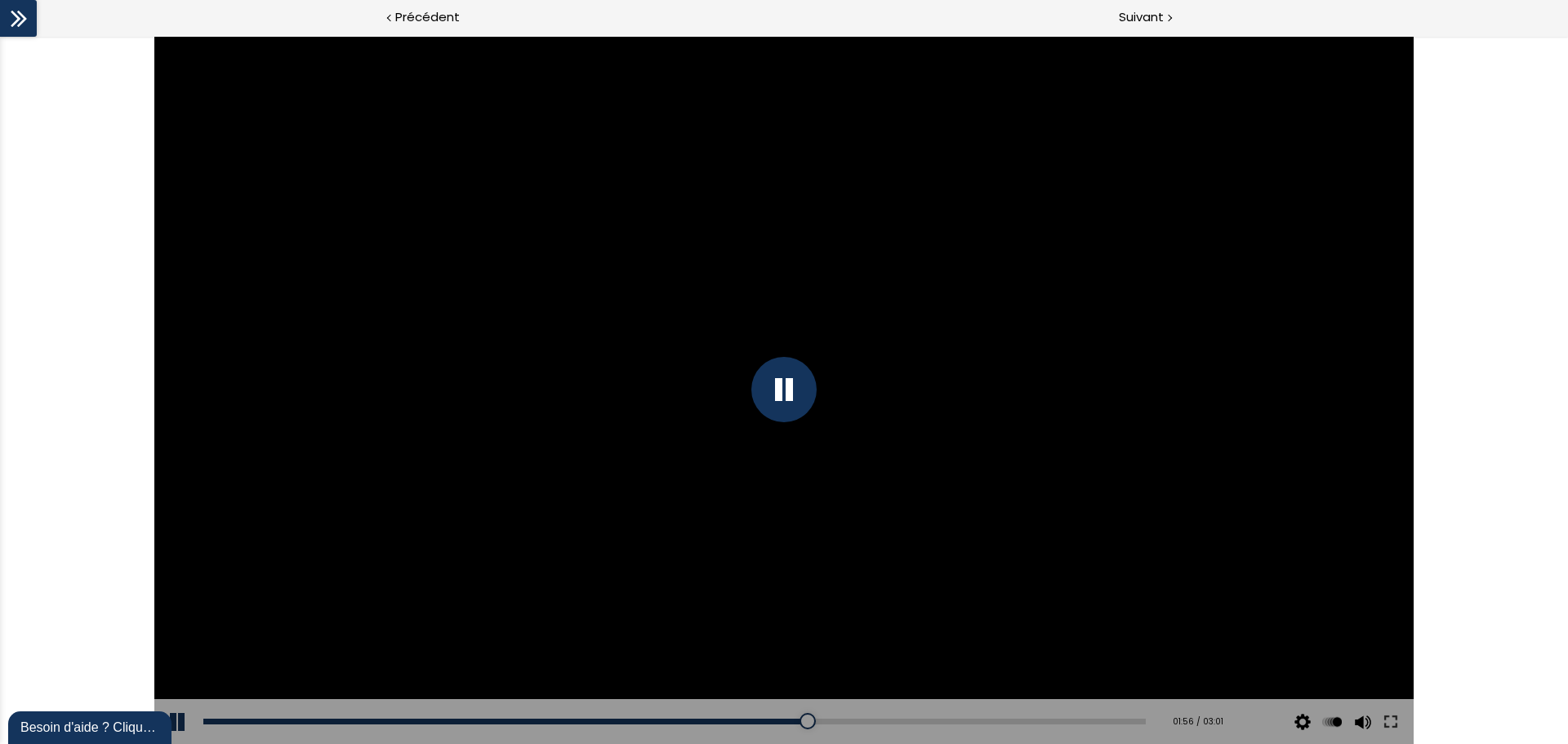
click at [1106, 450] on div at bounding box center [783, 390] width 1258 height 708
click at [877, 427] on div at bounding box center [783, 390] width 1258 height 708
click at [724, 446] on div at bounding box center [783, 390] width 1258 height 708
click at [820, 402] on div at bounding box center [783, 390] width 1258 height 708
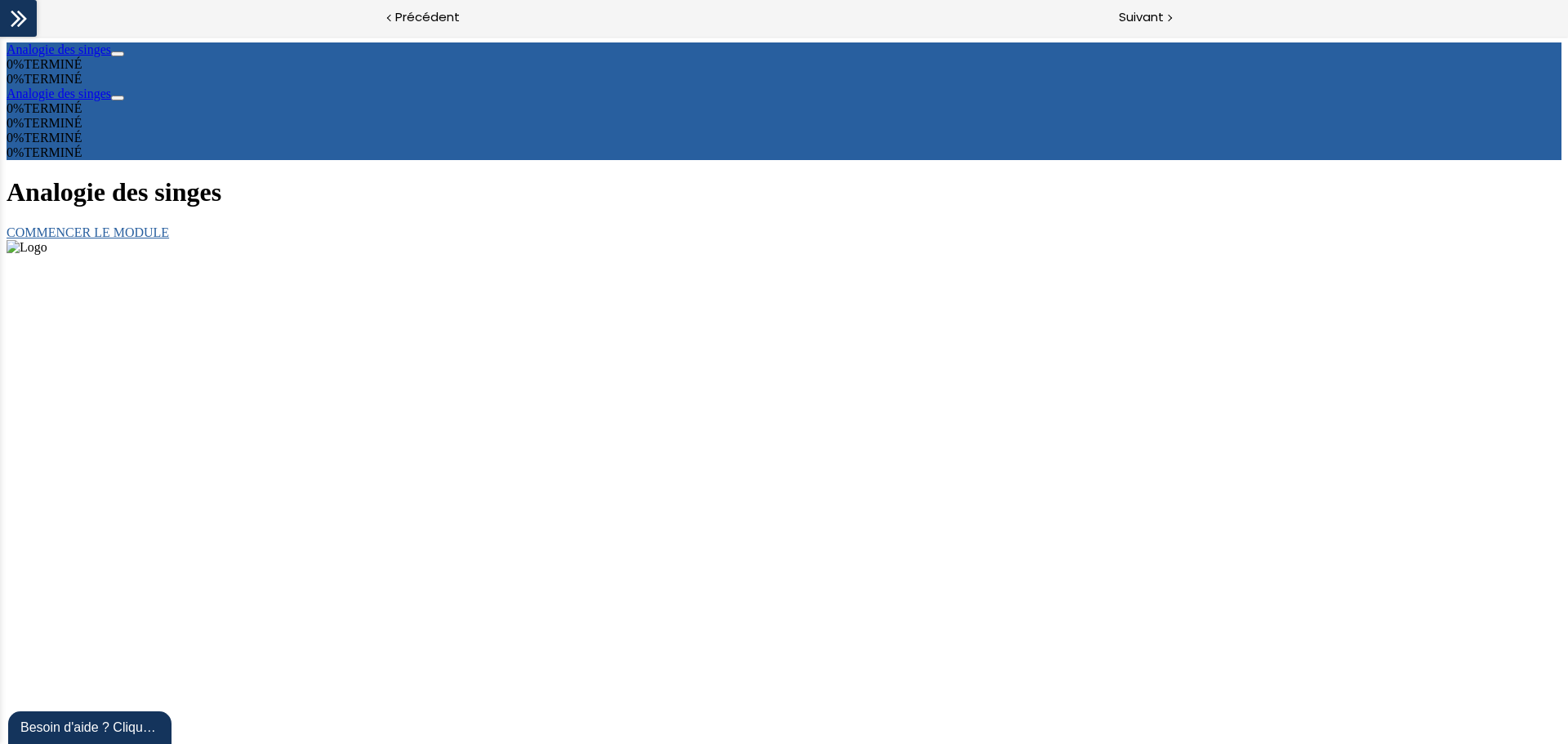
click at [169, 239] on link "COMMENCER LE MODULE" at bounding box center [88, 232] width 163 height 14
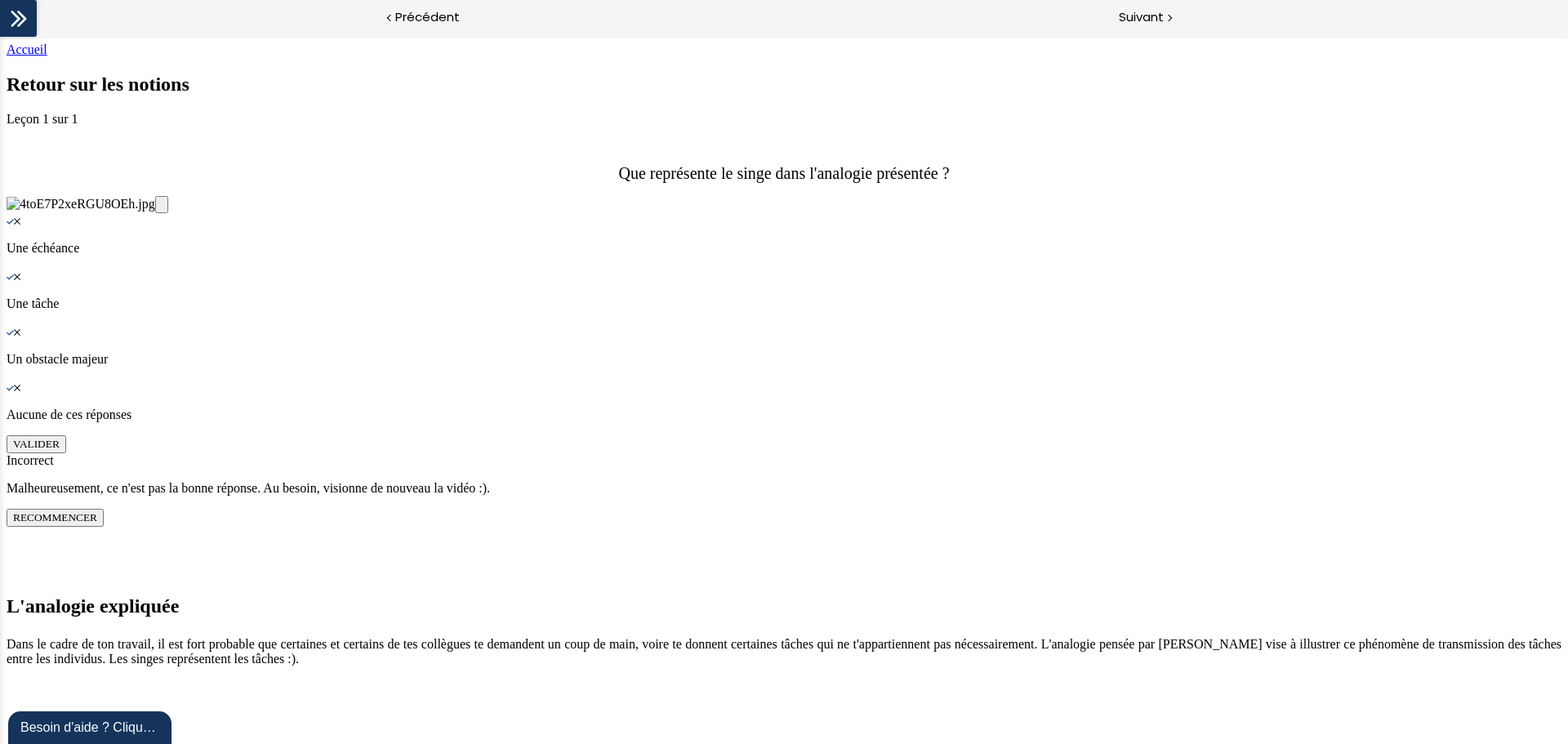
scroll to position [342, 0]
click at [544, 283] on div "Knowledge Check: Multiple Choice" at bounding box center [784, 276] width 1555 height 15
click at [66, 453] on button "VALIDER" at bounding box center [36, 444] width 60 height 18
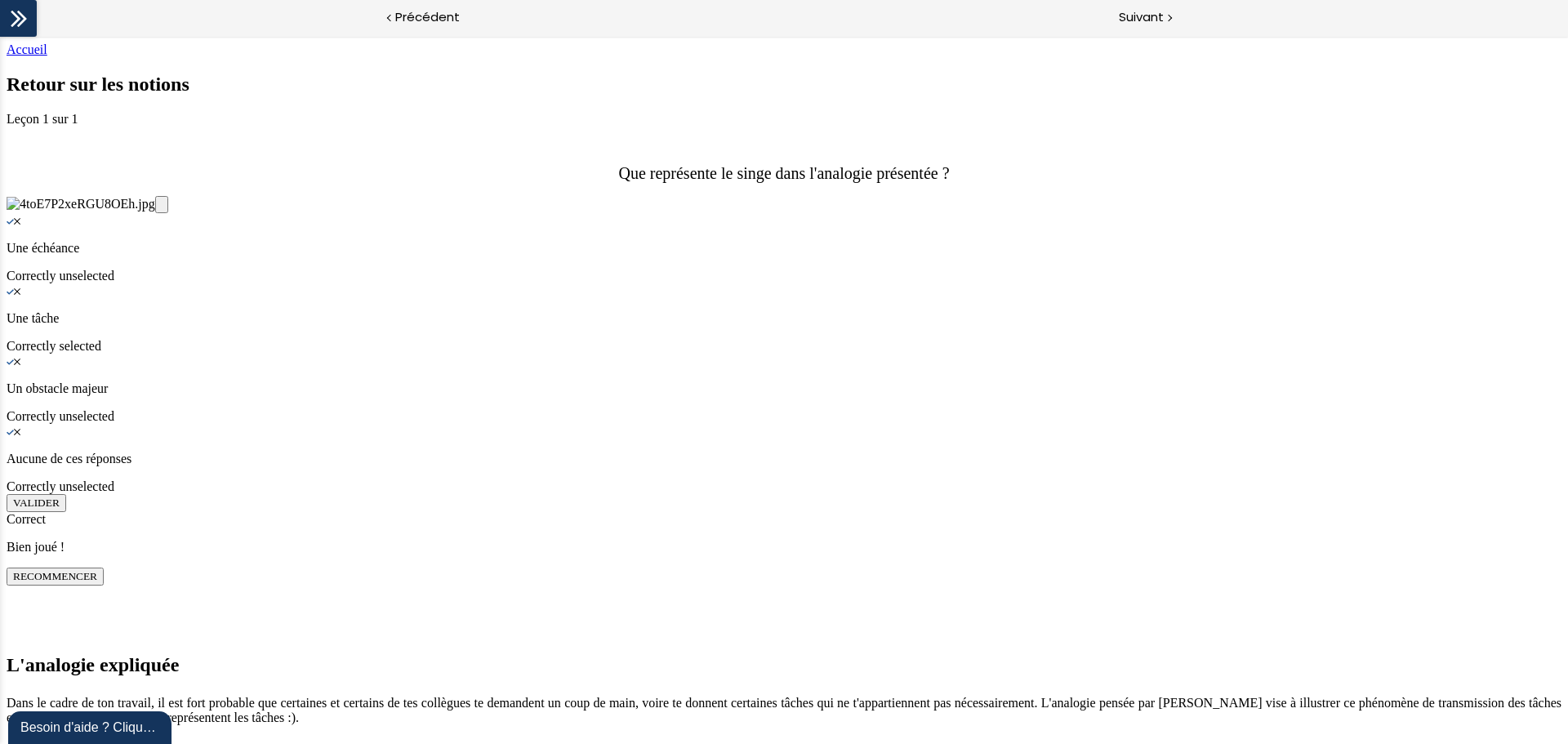
scroll to position [1323, 0]
drag, startPoint x: 673, startPoint y: 481, endPoint x: 960, endPoint y: 389, distance: 301.4
drag, startPoint x: 650, startPoint y: 481, endPoint x: 948, endPoint y: 577, distance: 313.1
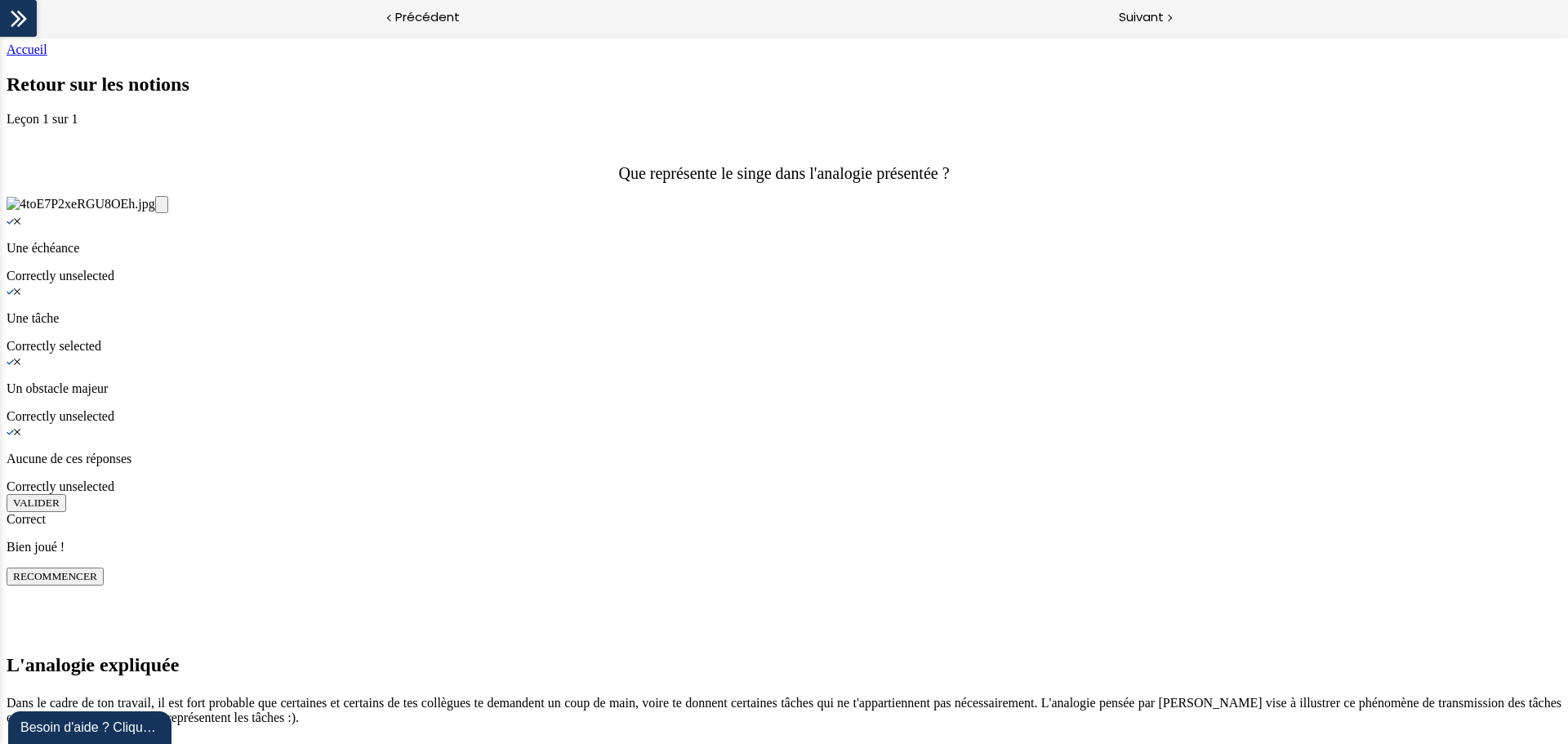
drag, startPoint x: 650, startPoint y: 478, endPoint x: 811, endPoint y: 475, distance: 161.0
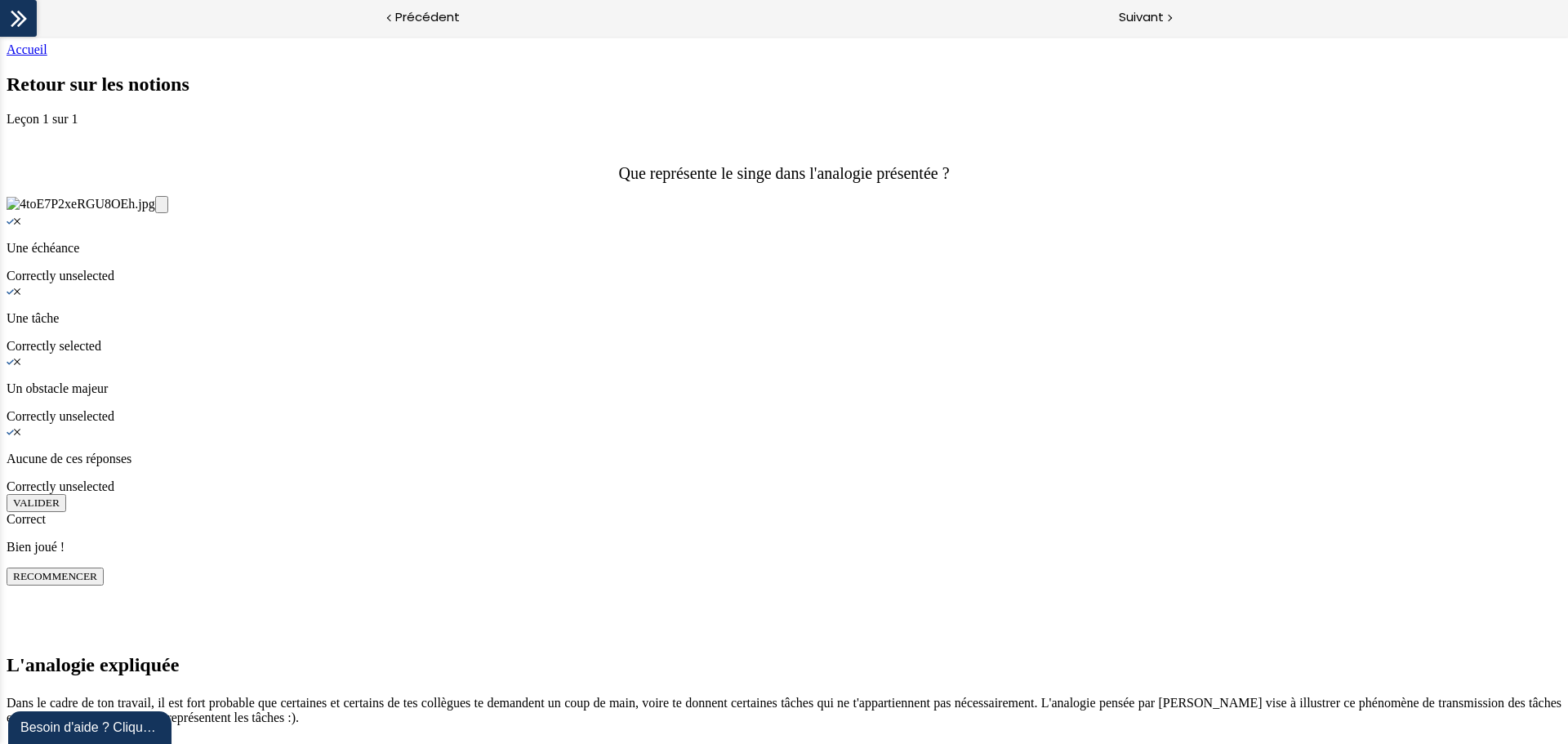
scroll to position [2463, 0]
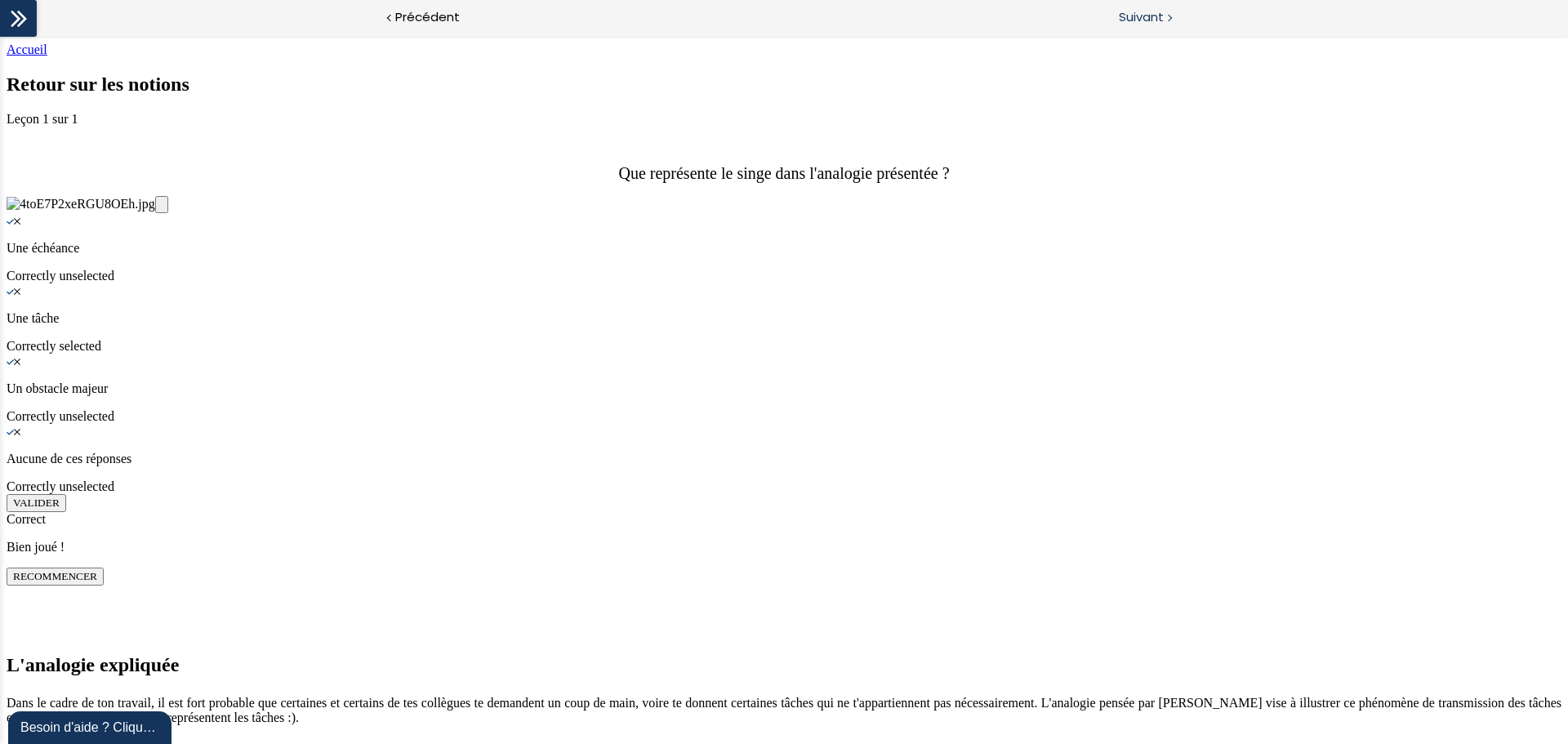
click at [1150, 12] on span "Suivant" at bounding box center [1141, 18] width 45 height 21
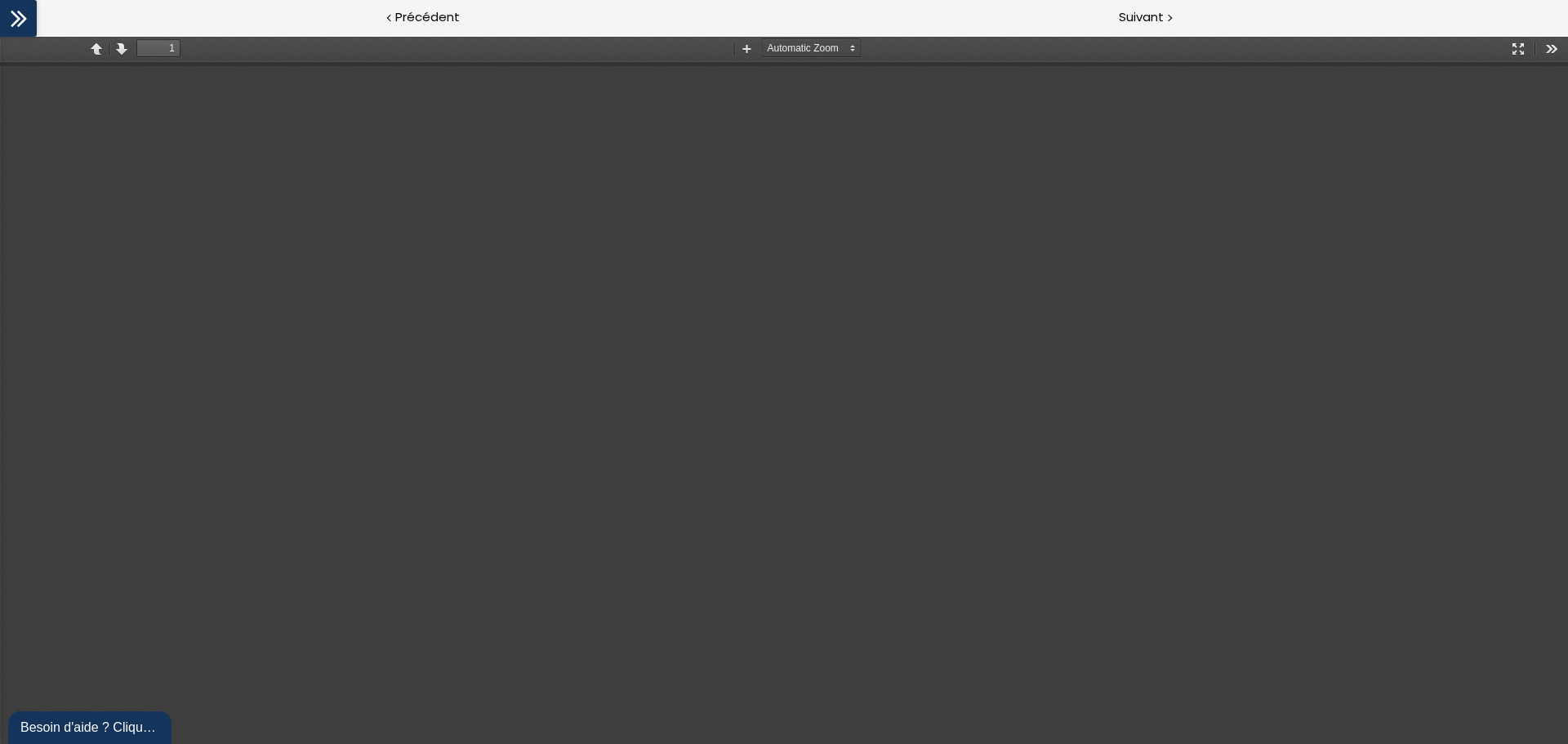
scroll to position [0, 0]
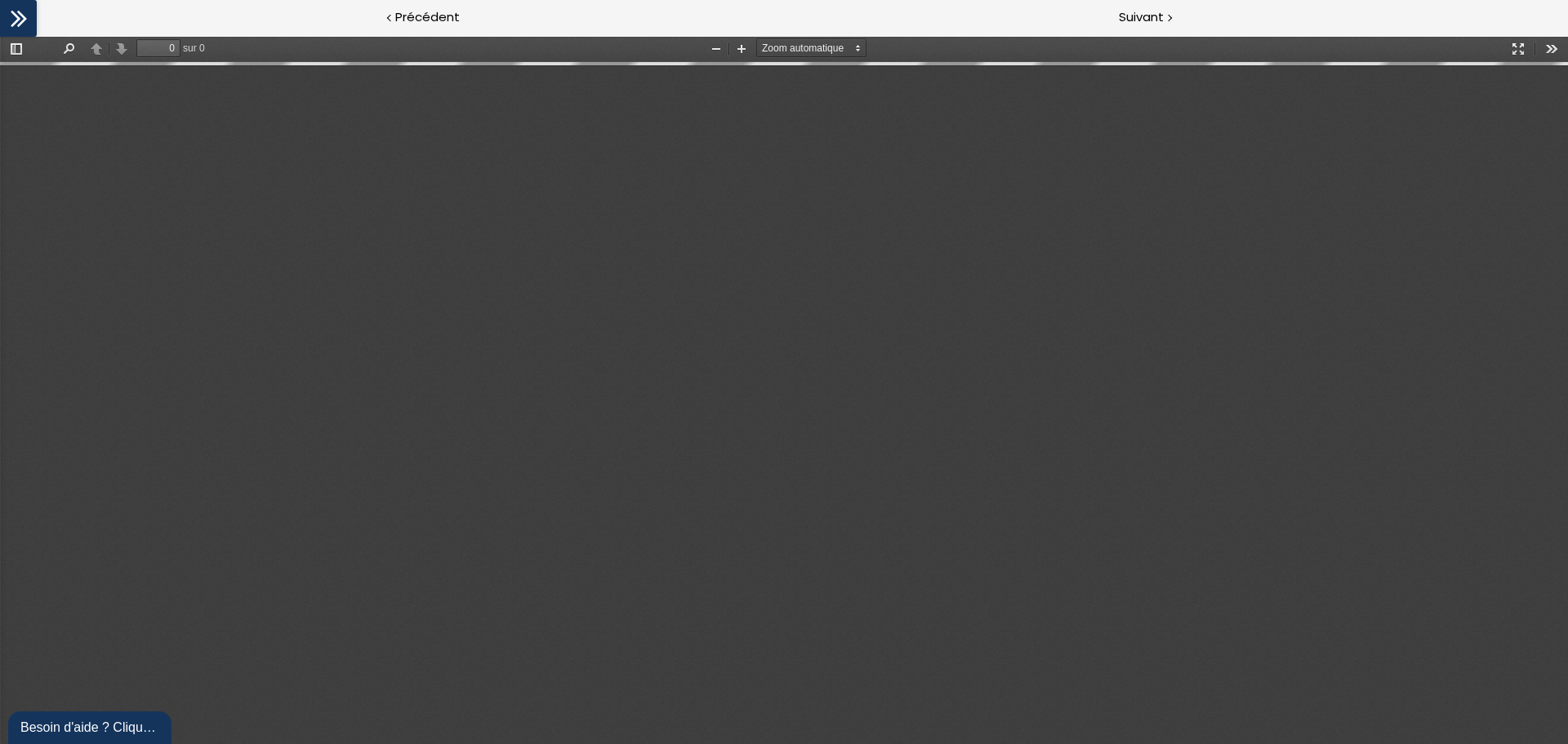
type input "1"
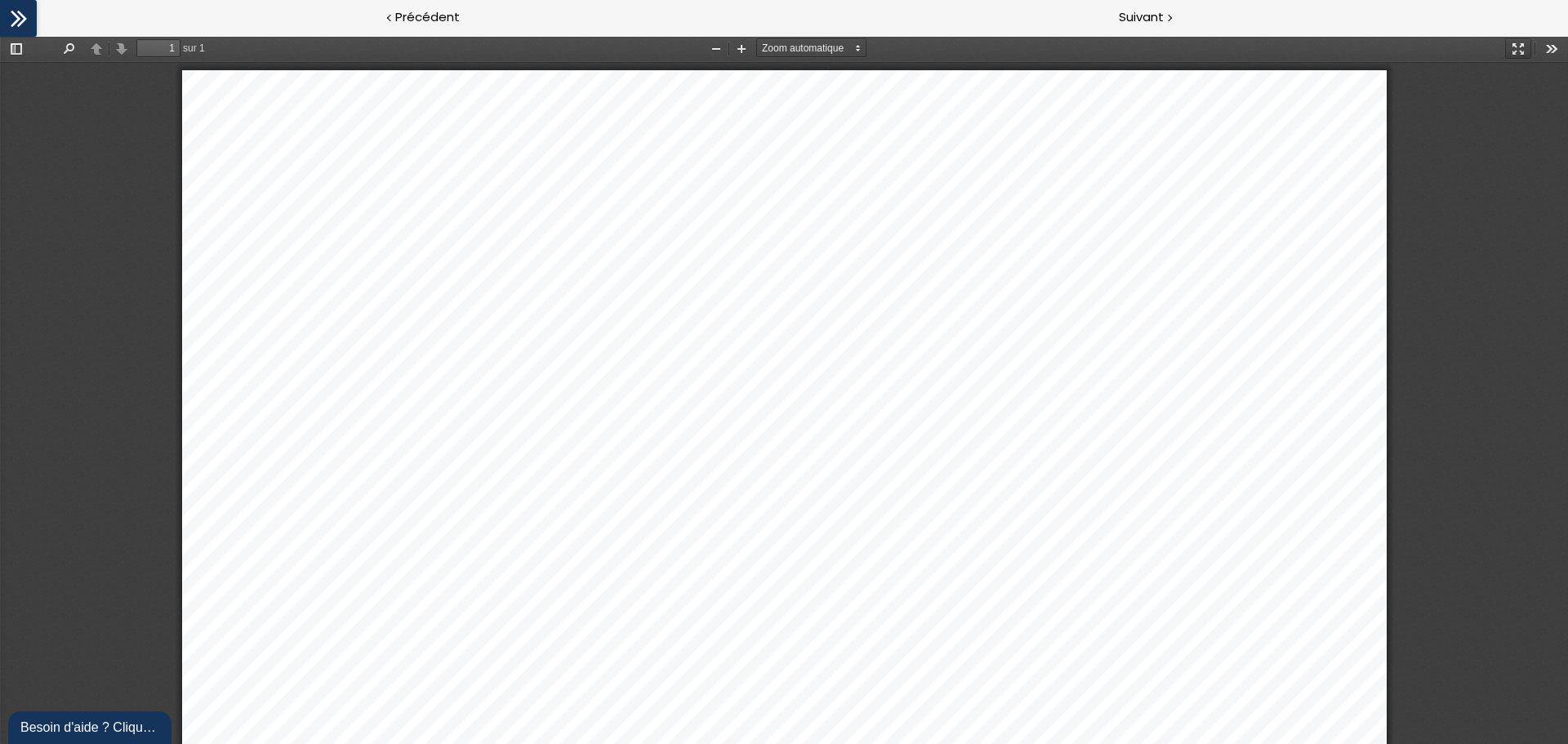
click at [1254, 52] on button "Mode présentation" at bounding box center [1519, 49] width 27 height 21
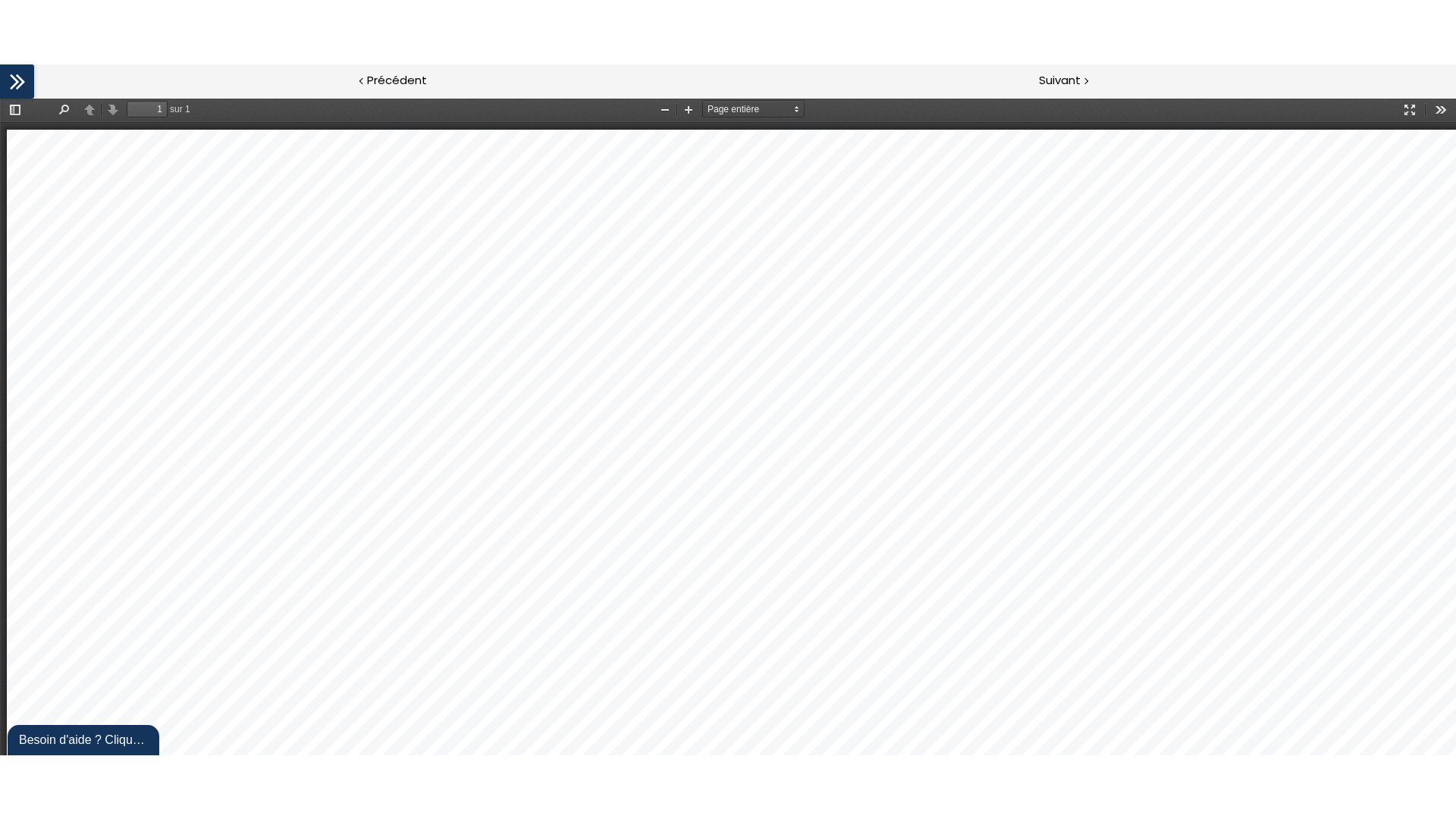
scroll to position [1, 0]
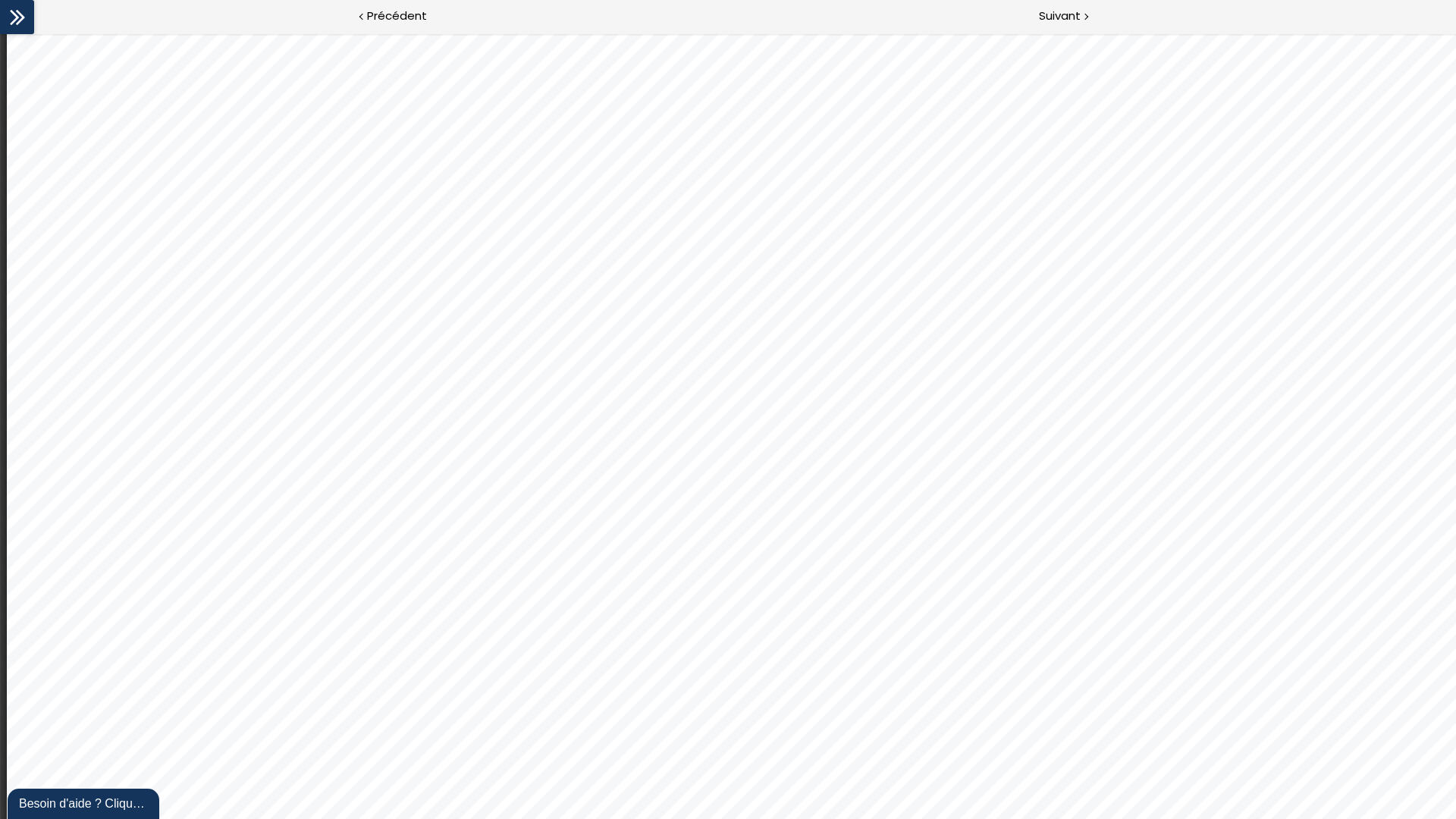
select select "auto"
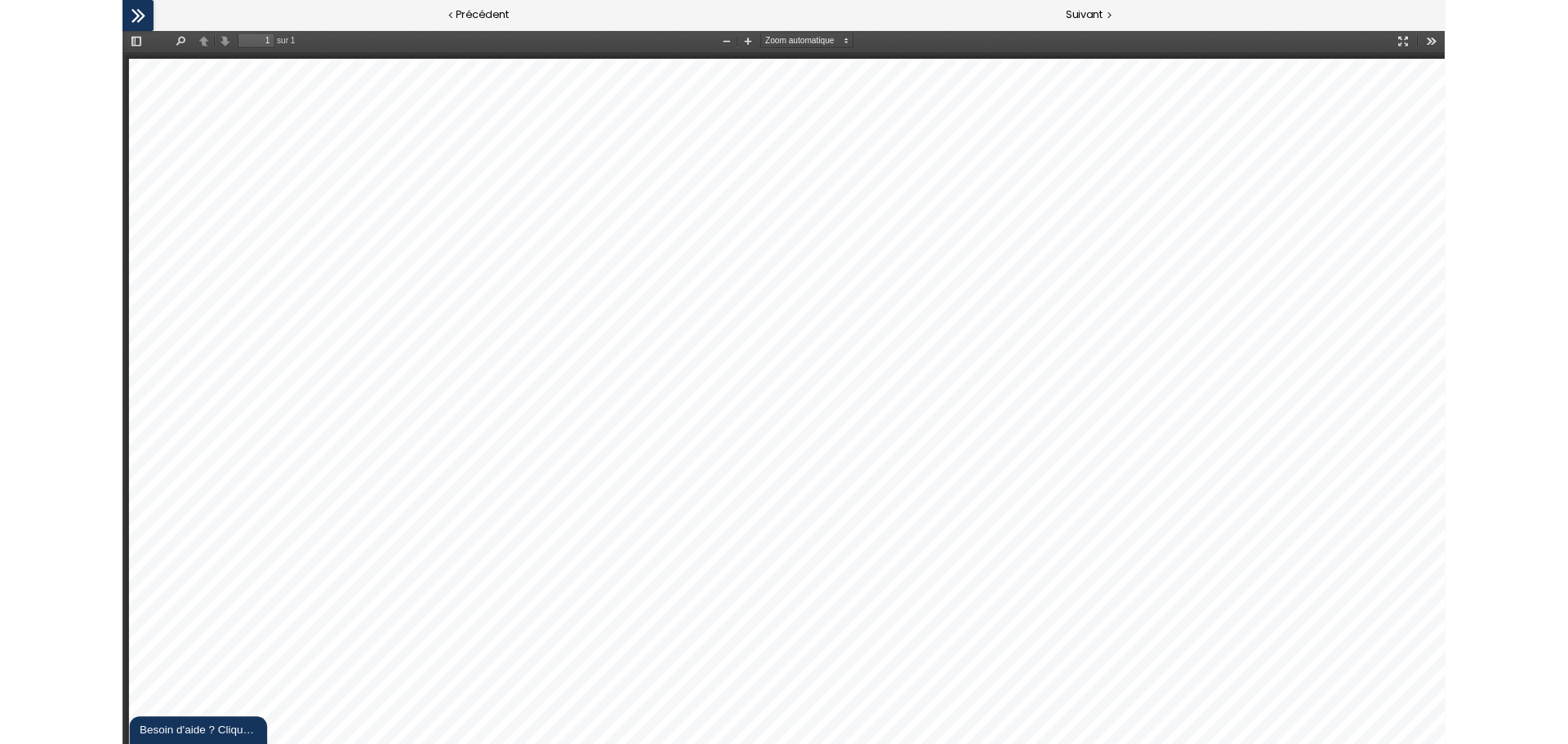
scroll to position [9, 0]
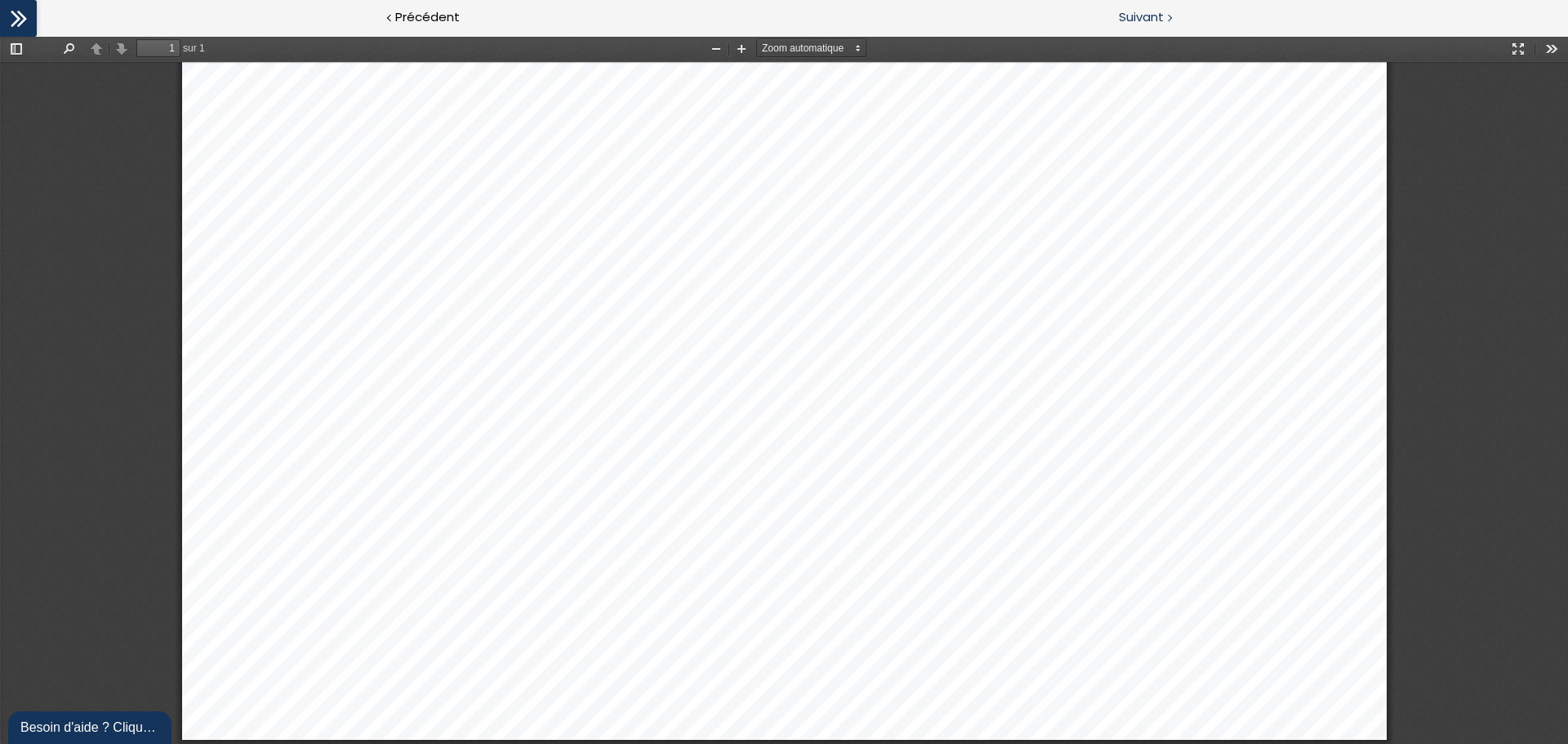
click at [1150, 9] on span "Suivant" at bounding box center [1141, 18] width 45 height 21
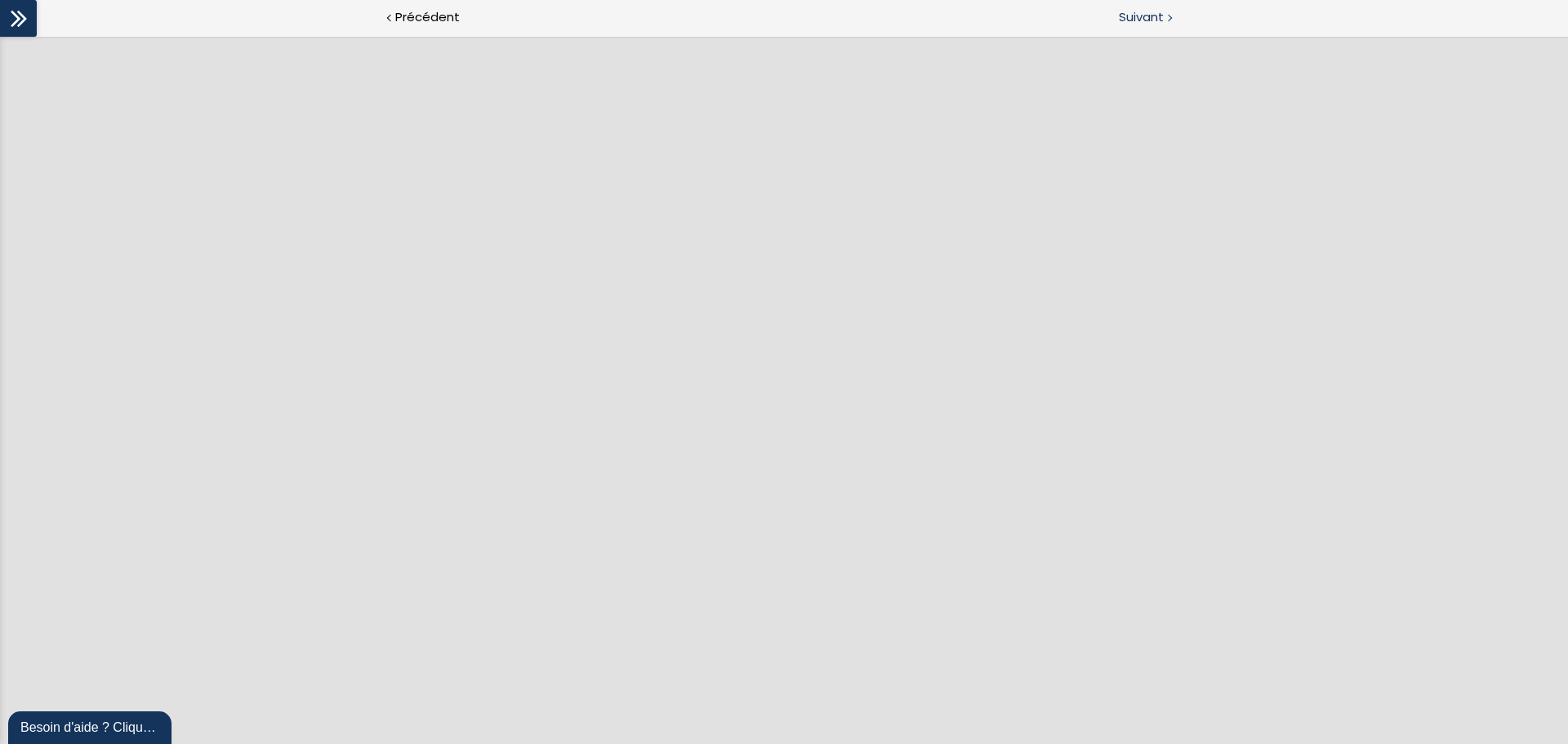
scroll to position [0, 0]
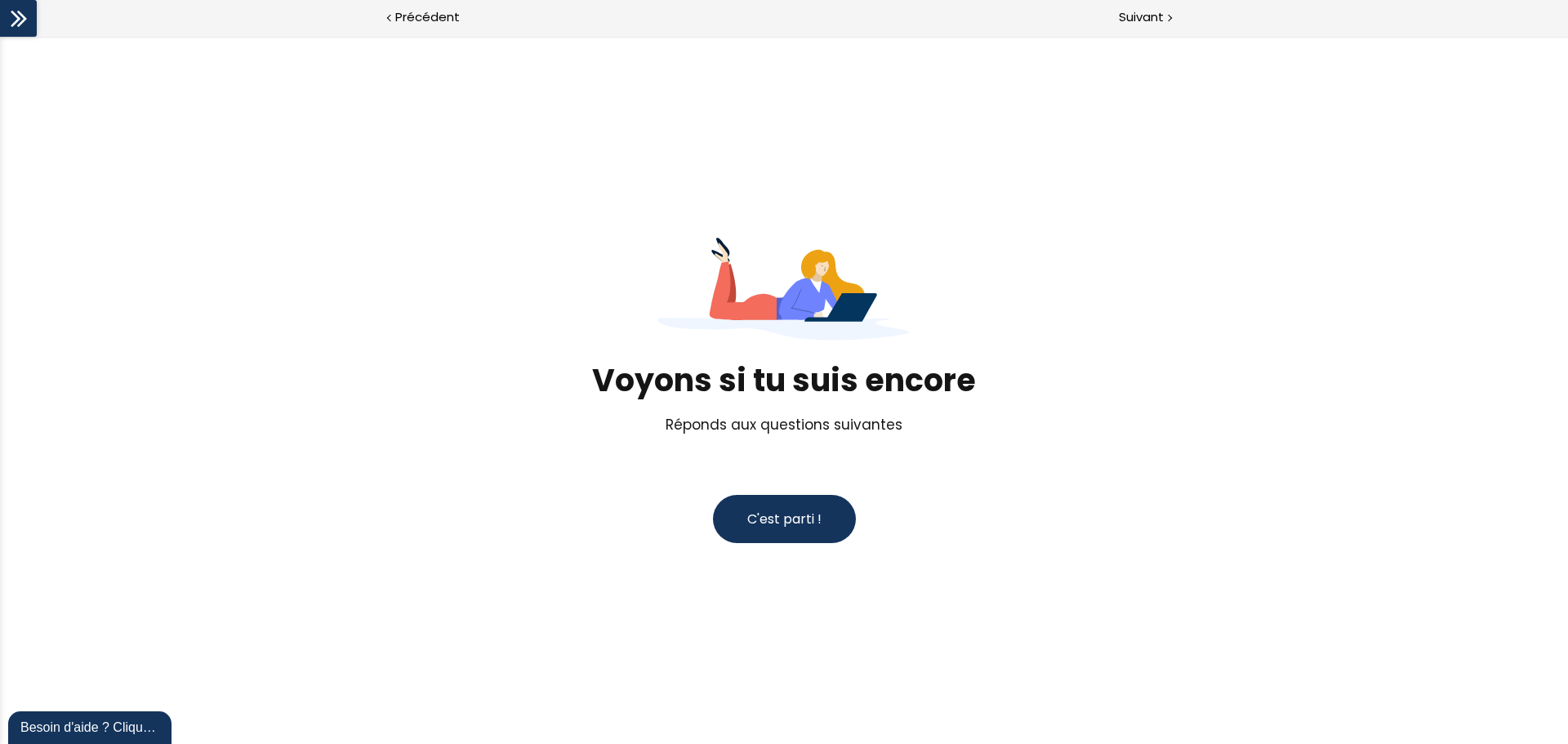
click at [775, 520] on span "C'est parti !" at bounding box center [784, 519] width 74 height 19
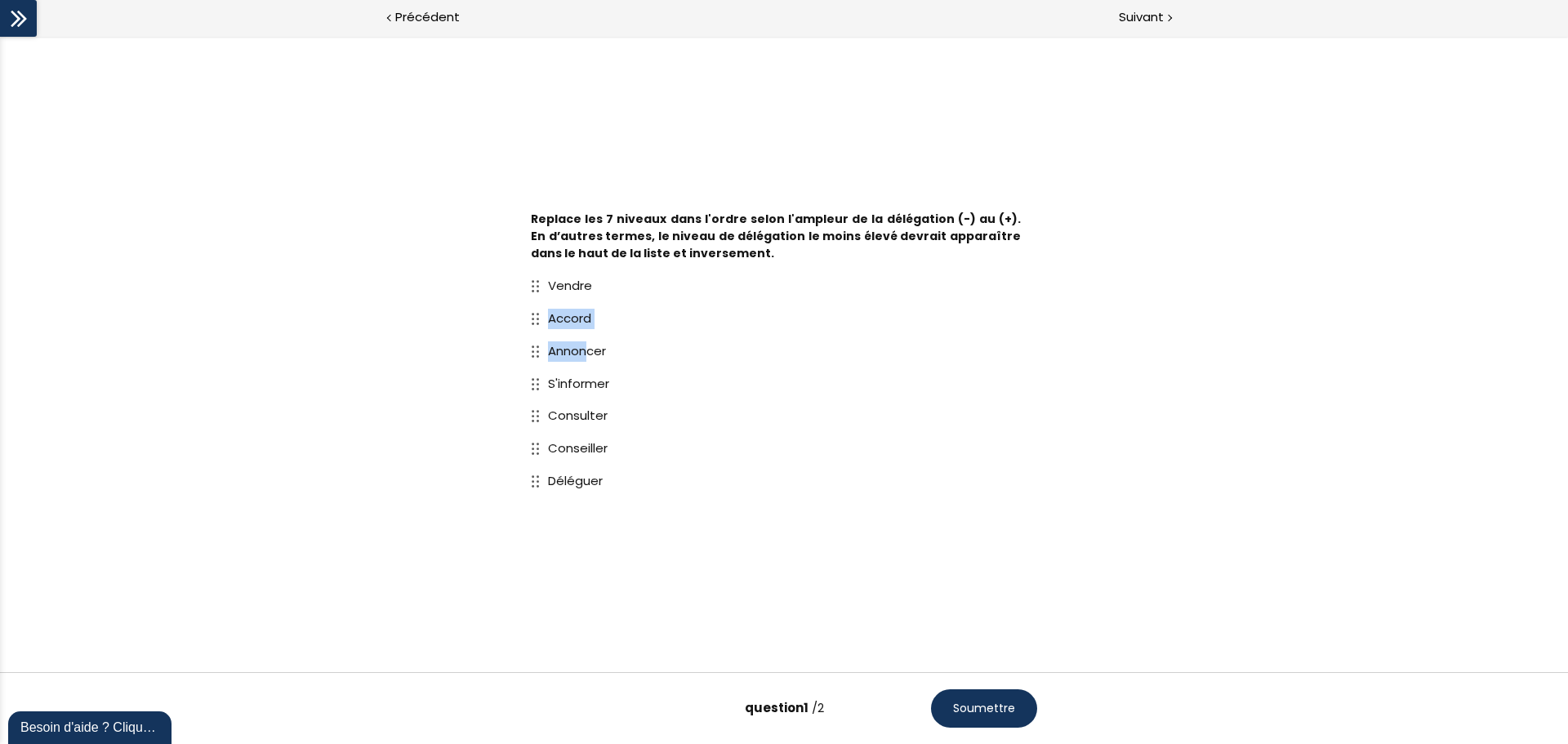
drag, startPoint x: 592, startPoint y: 350, endPoint x: 624, endPoint y: 271, distance: 85.2
click at [624, 269] on div "Vendre Accord Annoncer S'informer Consulter Conseiller Déléguer" at bounding box center [783, 383] width 539 height 243
click at [538, 352] on circle at bounding box center [538, 351] width 3 height 3
click at [576, 347] on span "Annoncer" at bounding box center [577, 350] width 58 height 17
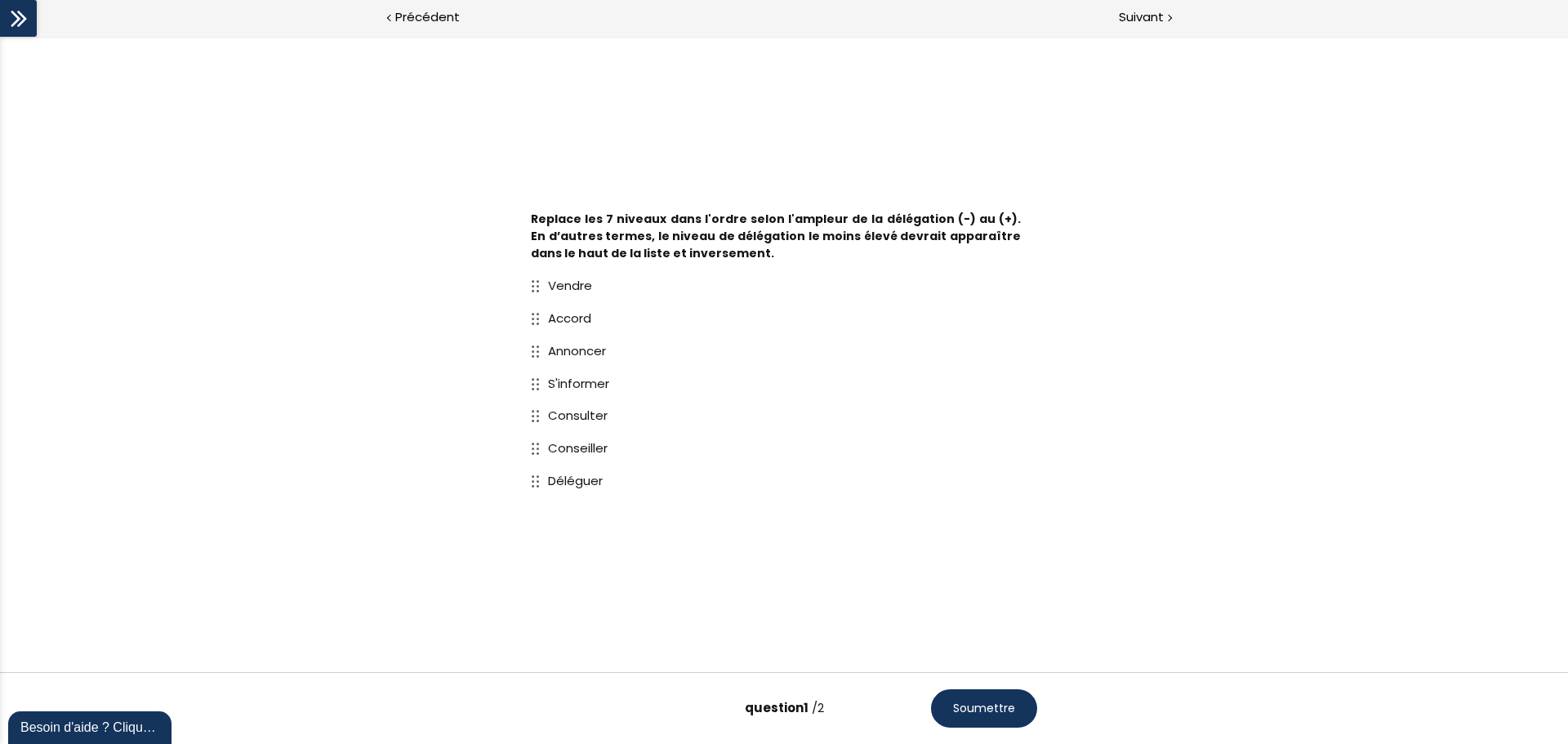
click at [539, 350] on icon at bounding box center [535, 351] width 9 height 12
click at [536, 350] on icon at bounding box center [535, 351] width 9 height 12
click at [549, 347] on div "Annoncer" at bounding box center [784, 351] width 507 height 33
click at [989, 567] on span "Soumettre" at bounding box center [985, 708] width 62 height 17
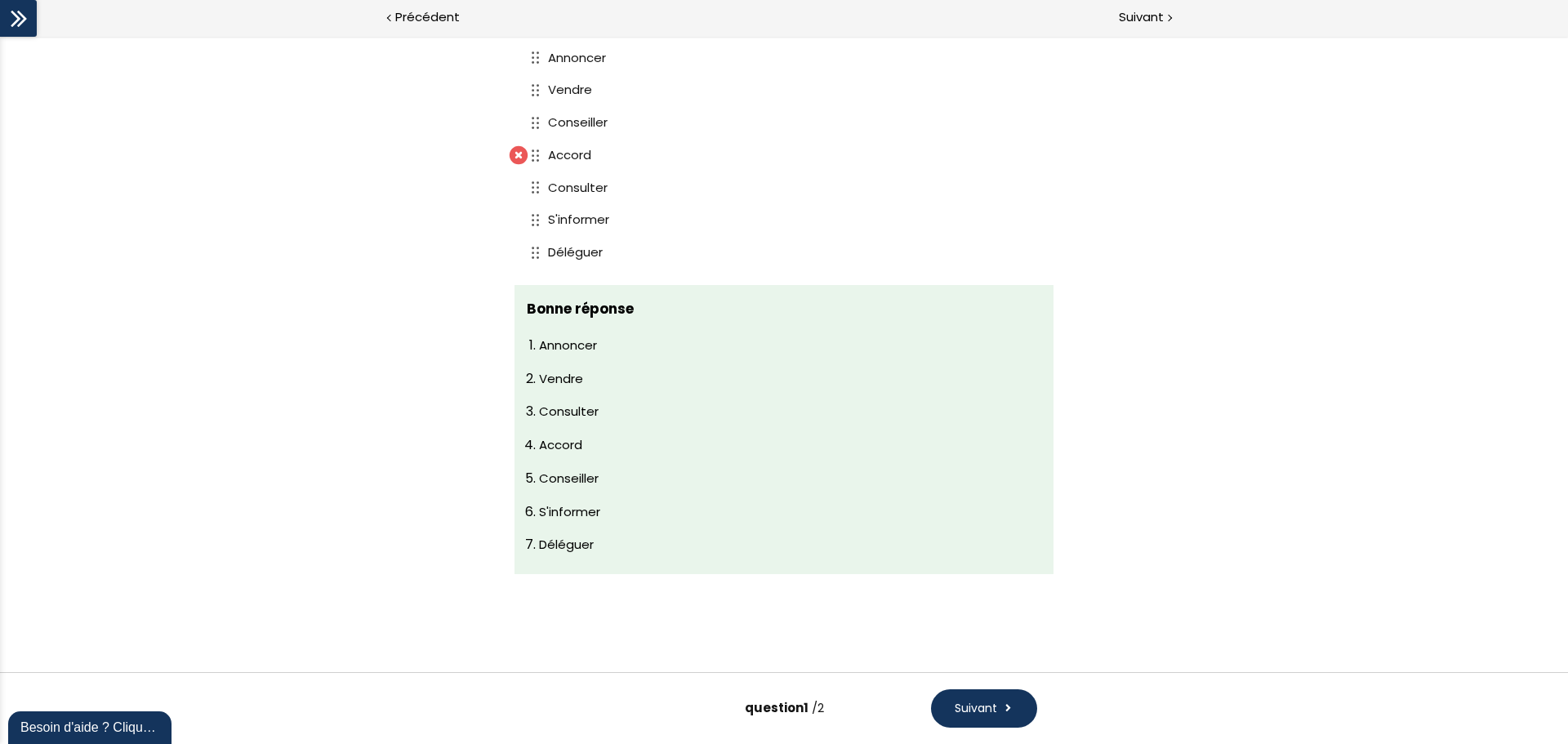
scroll to position [168, 0]
click at [977, 567] on span "Suivant" at bounding box center [975, 708] width 43 height 17
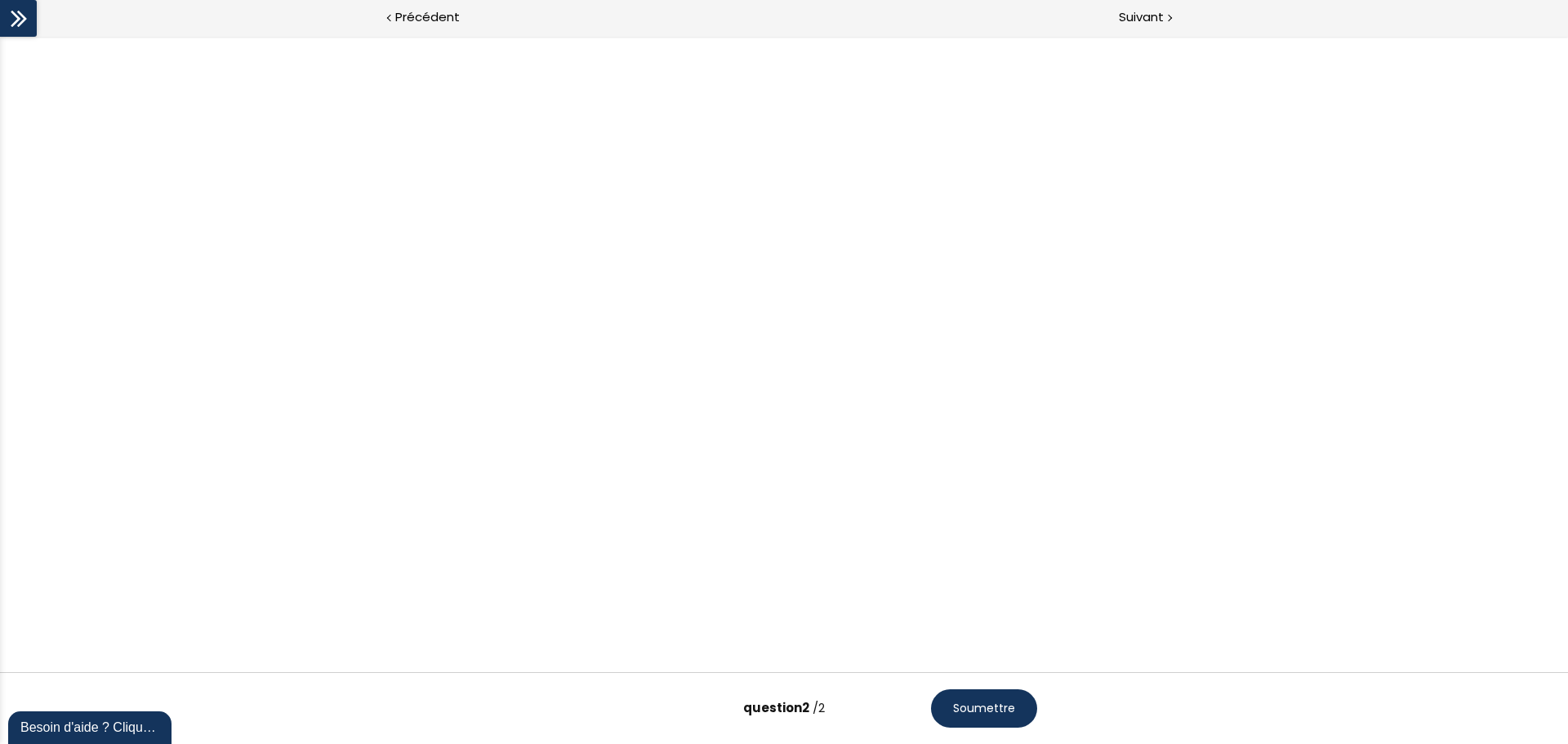
scroll to position [0, 0]
click at [538, 383] on span at bounding box center [539, 383] width 14 height 14
click at [531, 388] on input "Faux" at bounding box center [531, 388] width 0 height 0
click at [990, 567] on span "Soumettre" at bounding box center [985, 708] width 62 height 17
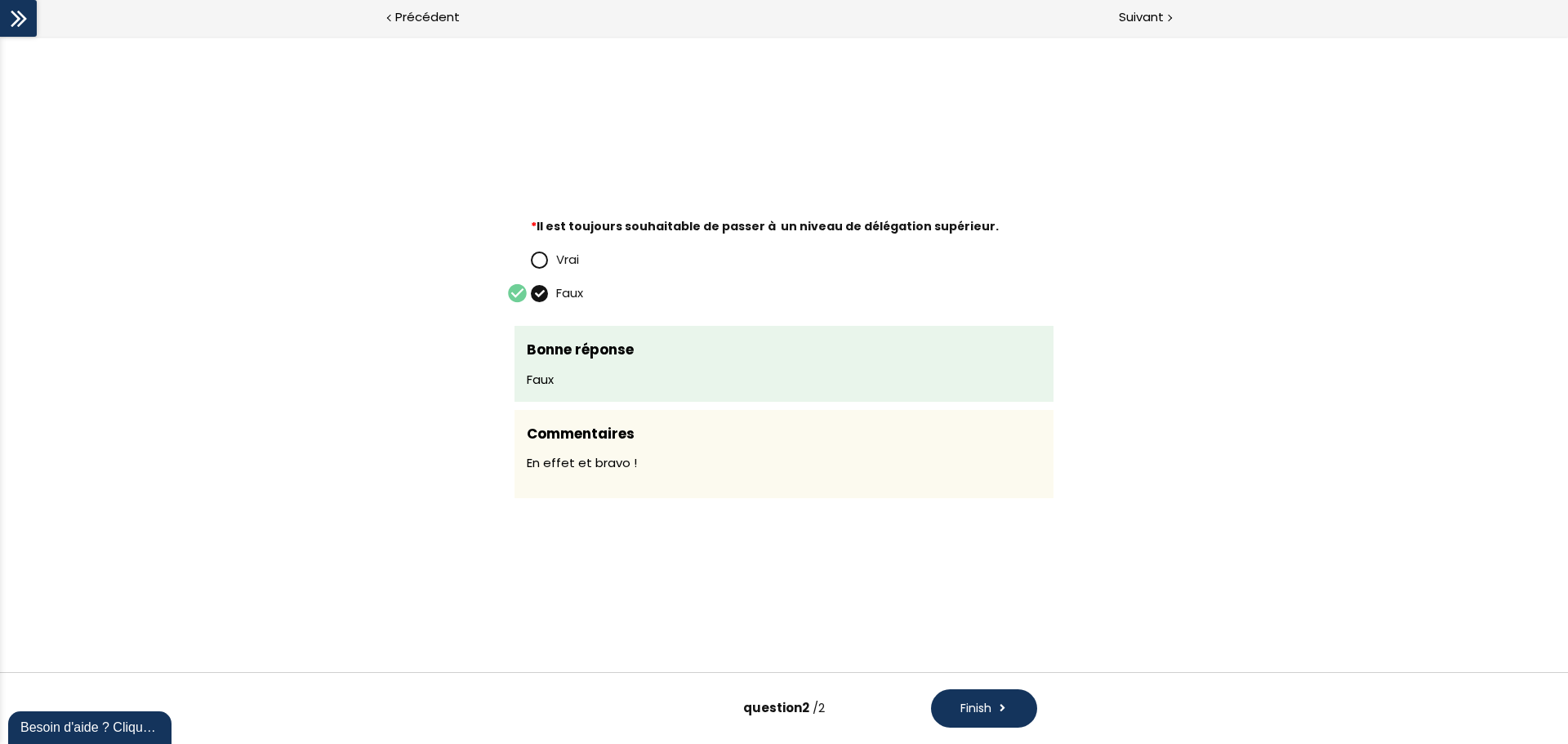
click at [990, 567] on span "Finish" at bounding box center [975, 708] width 31 height 17
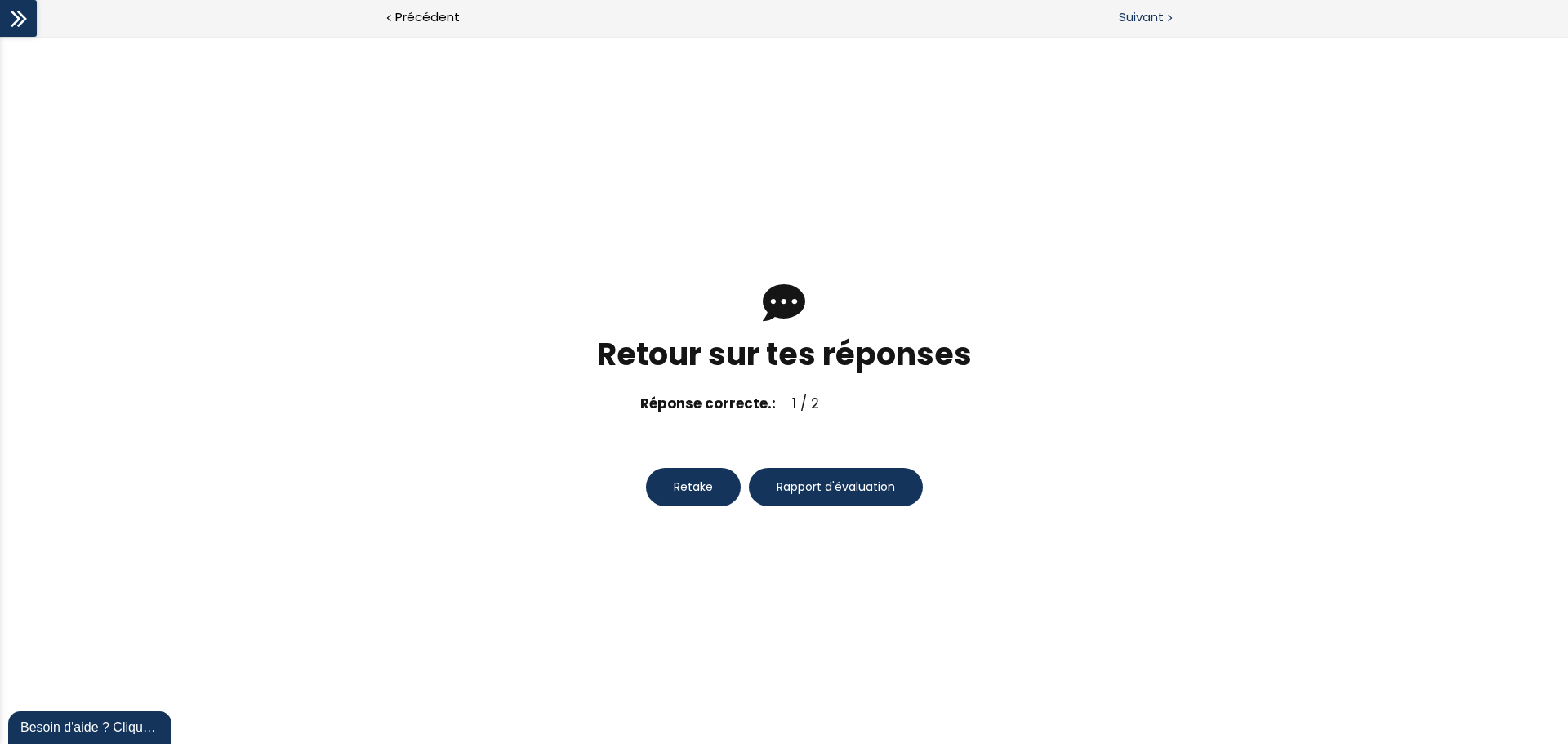
click at [1147, 15] on span "Suivant" at bounding box center [1141, 18] width 45 height 21
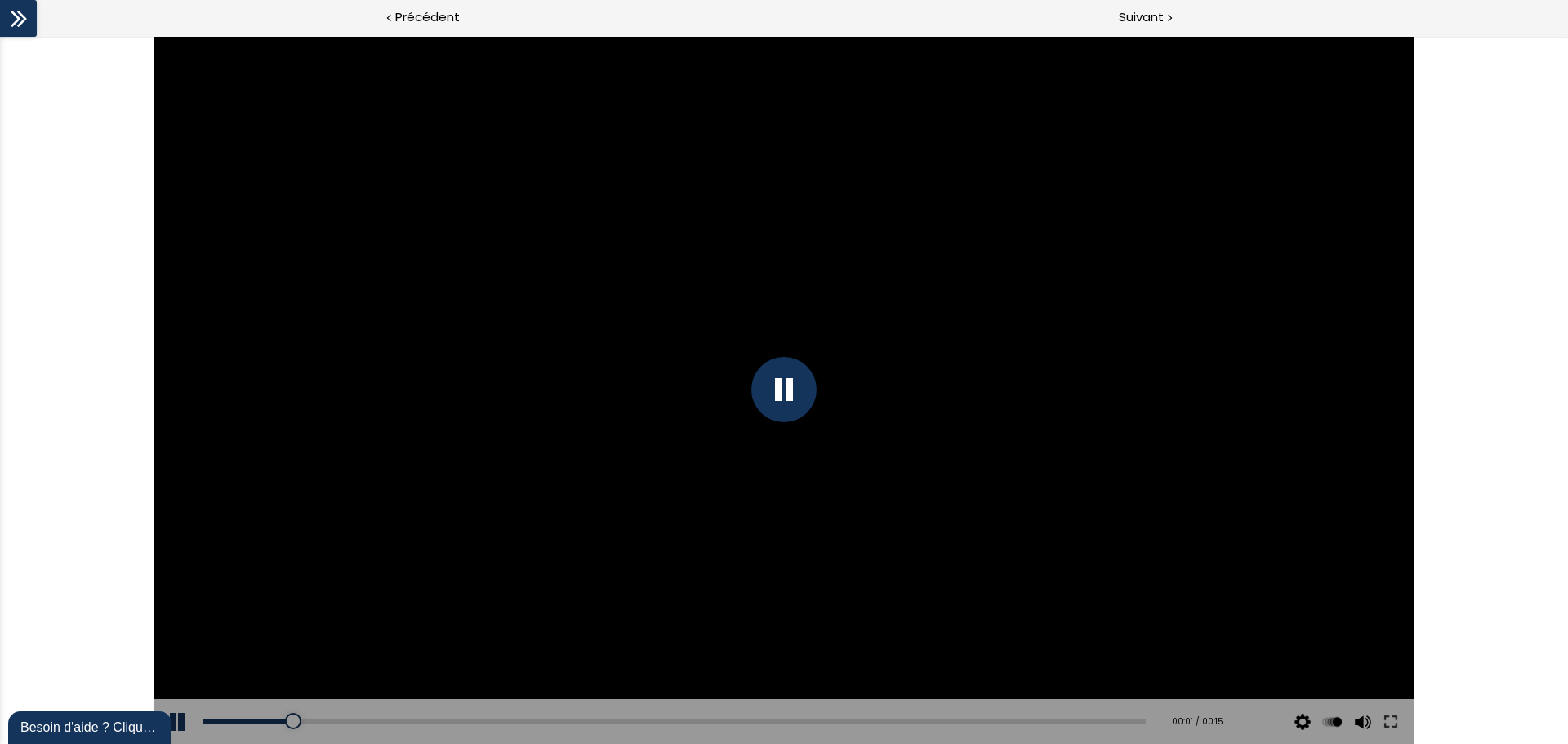
click at [805, 280] on div at bounding box center [783, 390] width 1258 height 708
click at [802, 302] on div at bounding box center [783, 390] width 1258 height 708
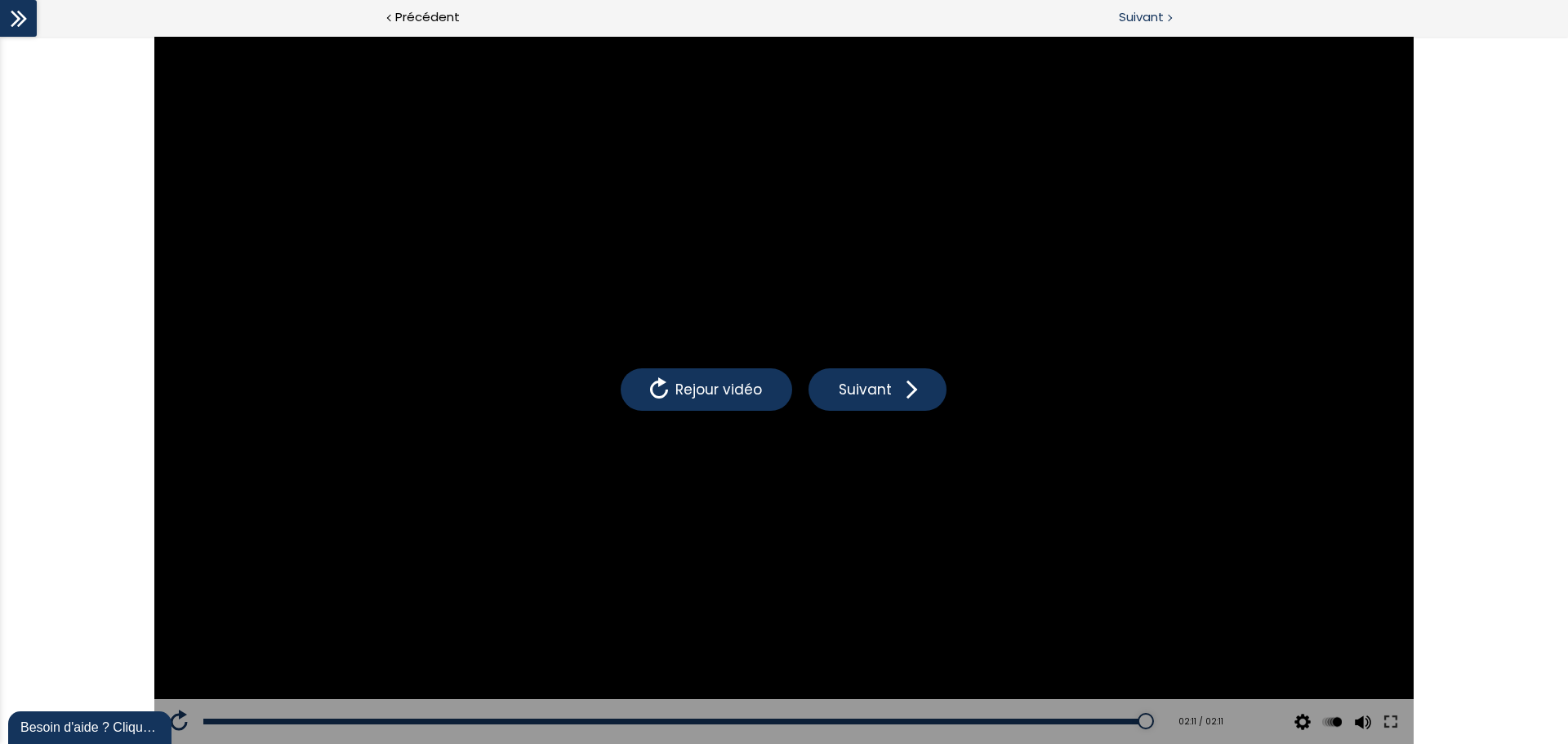
click at [1148, 17] on span "Suivant" at bounding box center [1141, 18] width 45 height 21
click at [1139, 15] on span "Suivant" at bounding box center [1141, 18] width 45 height 21
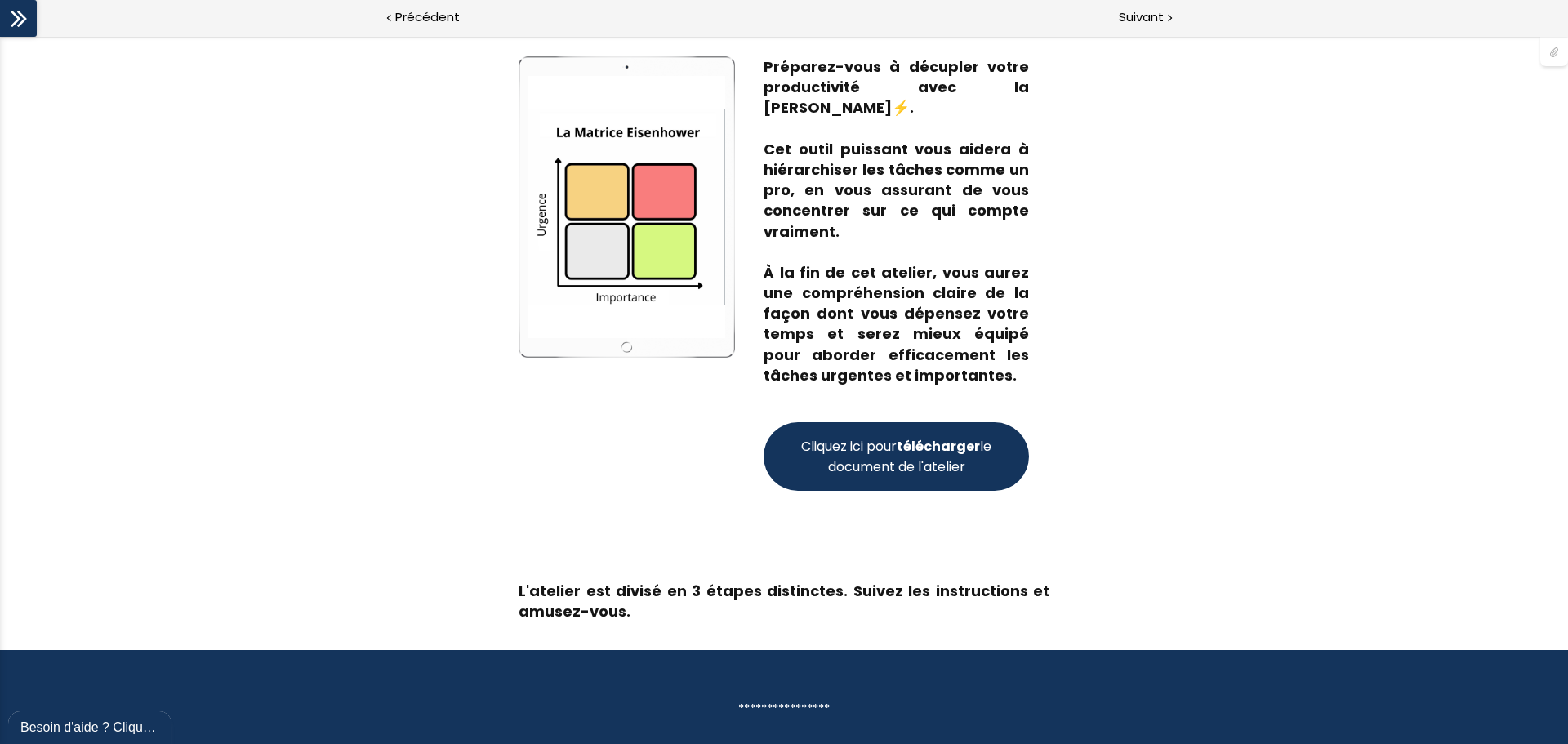
scroll to position [144, 0]
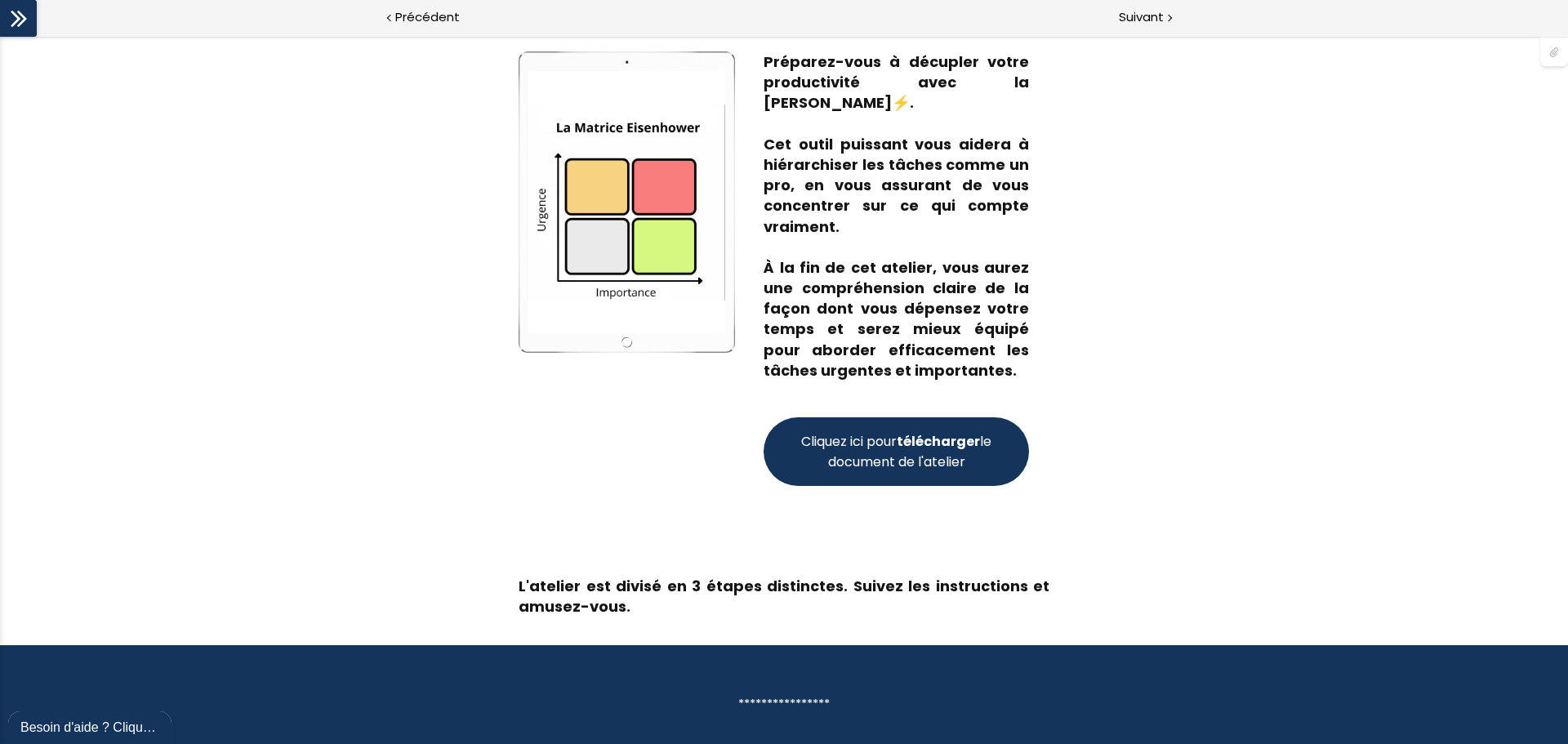
click at [922, 443] on strong "télécharger" at bounding box center [938, 441] width 83 height 19
click at [1140, 13] on span "Suivant" at bounding box center [1141, 18] width 45 height 21
click at [1157, 14] on span "Suivant" at bounding box center [1141, 18] width 45 height 21
click at [1162, 13] on span "Suivant" at bounding box center [1141, 18] width 45 height 21
click at [1555, 54] on div at bounding box center [1554, 50] width 27 height 31
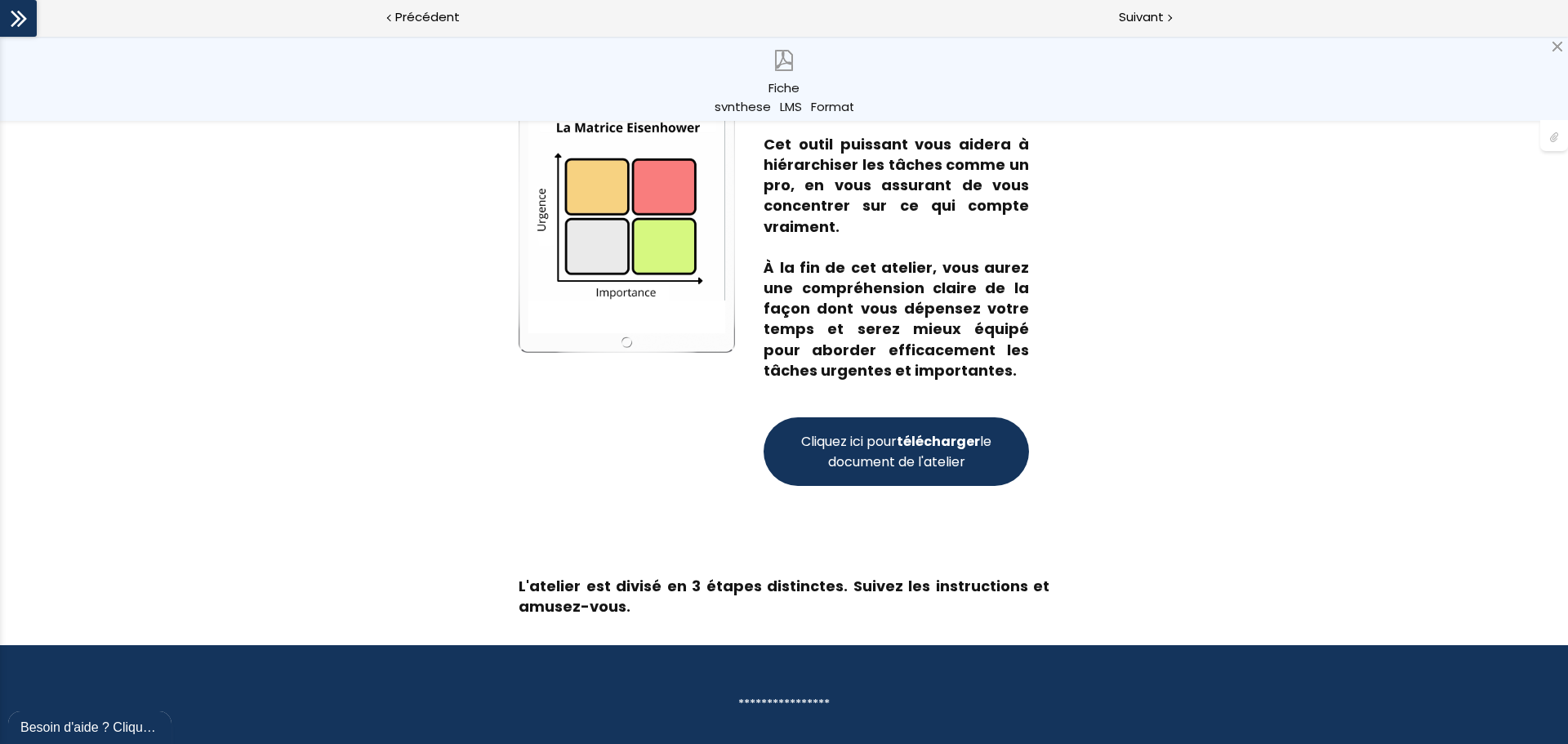
click at [785, 74] on link "Fiche synthese_LMS_Formation_1.pdf" at bounding box center [784, 78] width 164 height 65
click at [1134, 18] on span "Suivant" at bounding box center [1141, 18] width 45 height 21
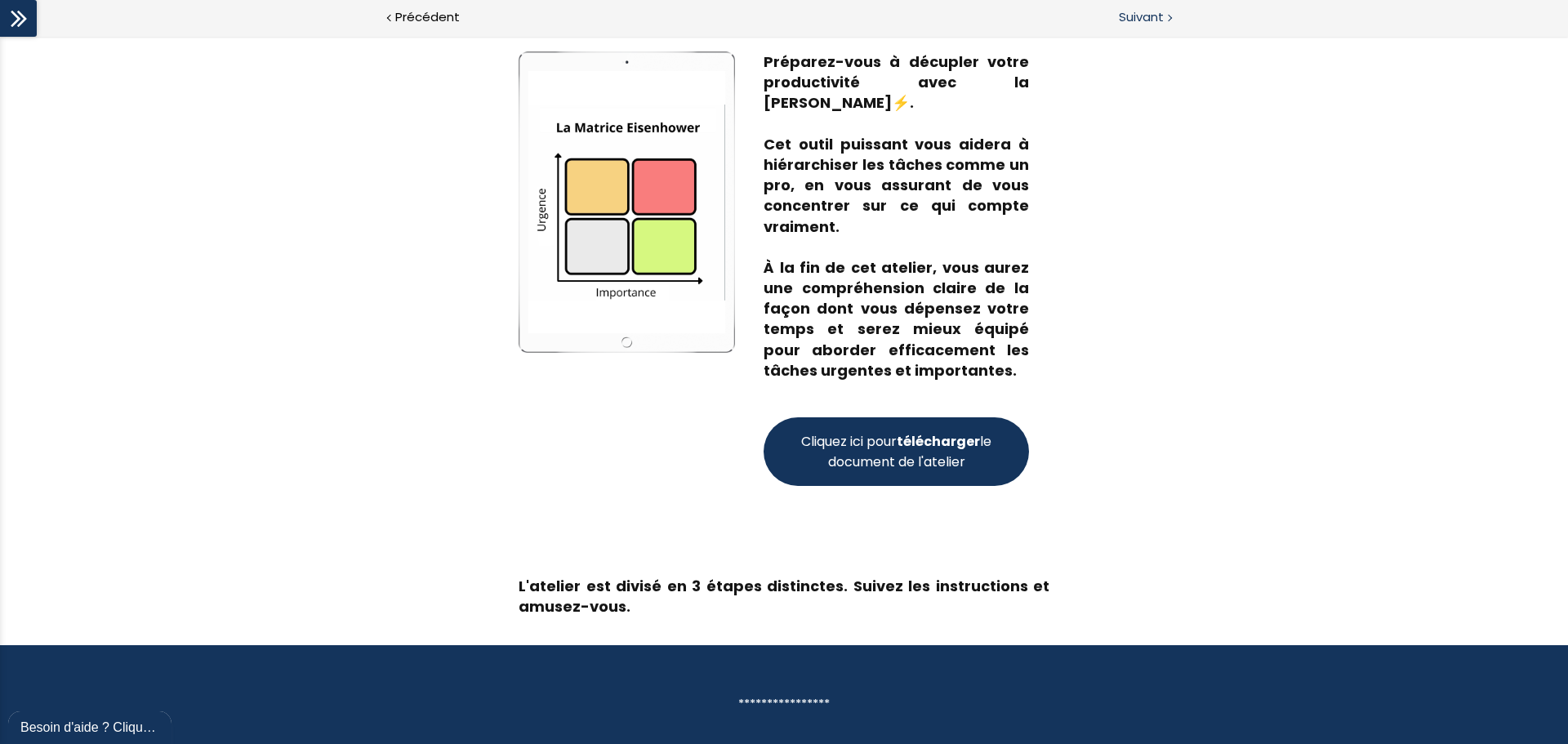
click at [1160, 22] on span "Suivant" at bounding box center [1141, 18] width 45 height 21
click at [1158, 16] on span "Suivant" at bounding box center [1141, 18] width 45 height 21
click at [1138, 11] on span "Suivant" at bounding box center [1141, 18] width 45 height 21
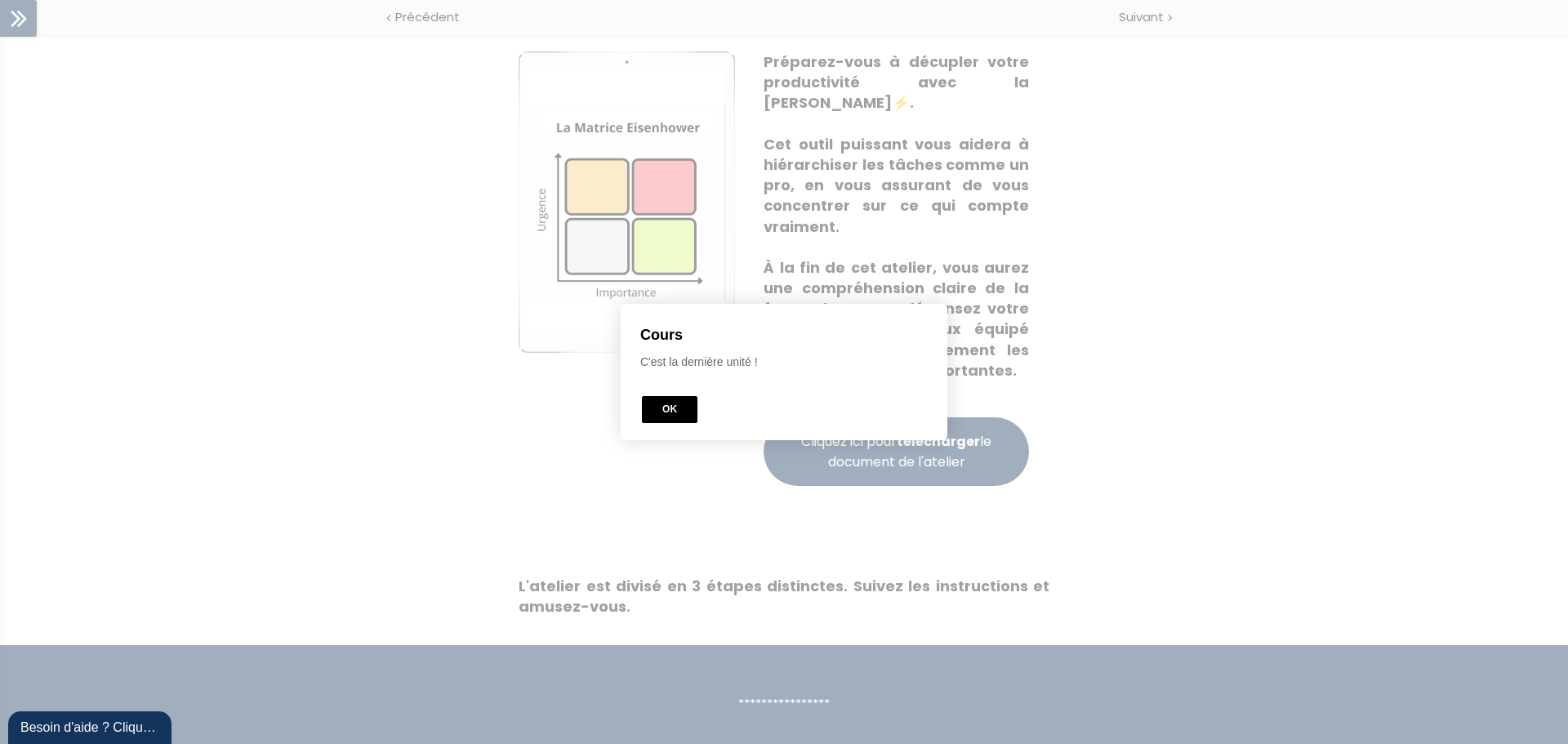
click at [659, 413] on button "OK" at bounding box center [669, 409] width 56 height 27
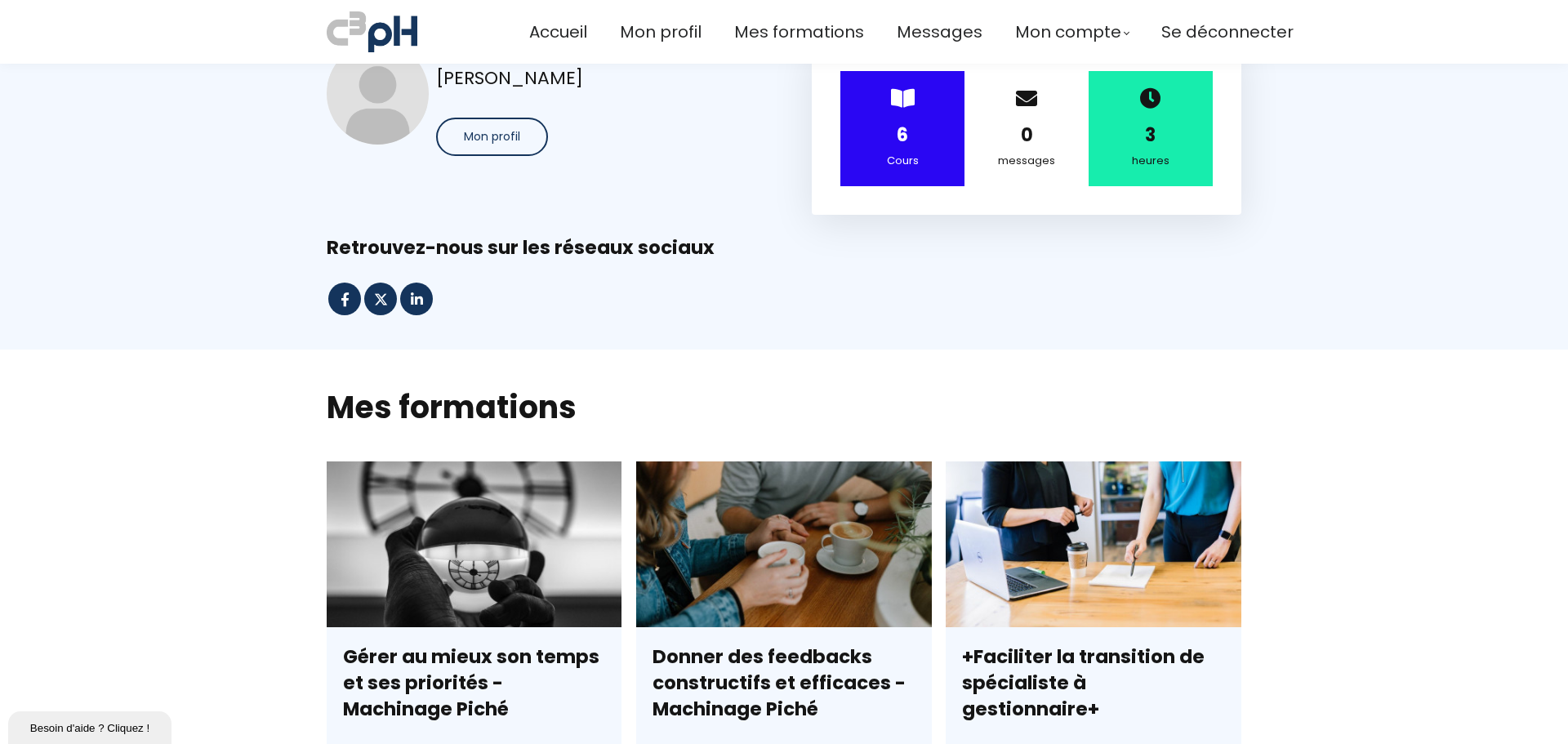
scroll to position [47, 0]
